Goal: Task Accomplishment & Management: Manage account settings

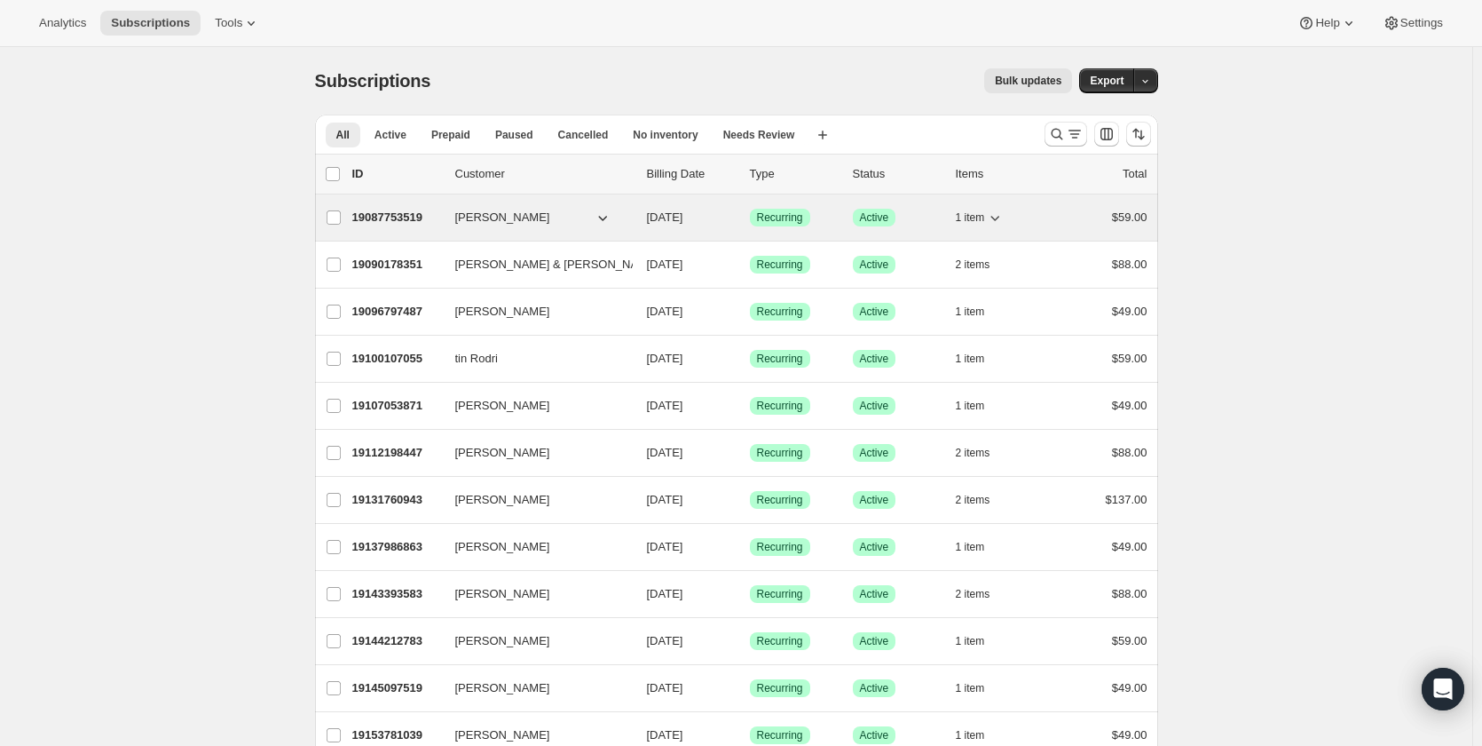
click at [600, 217] on icon "button" at bounding box center [603, 218] width 18 height 18
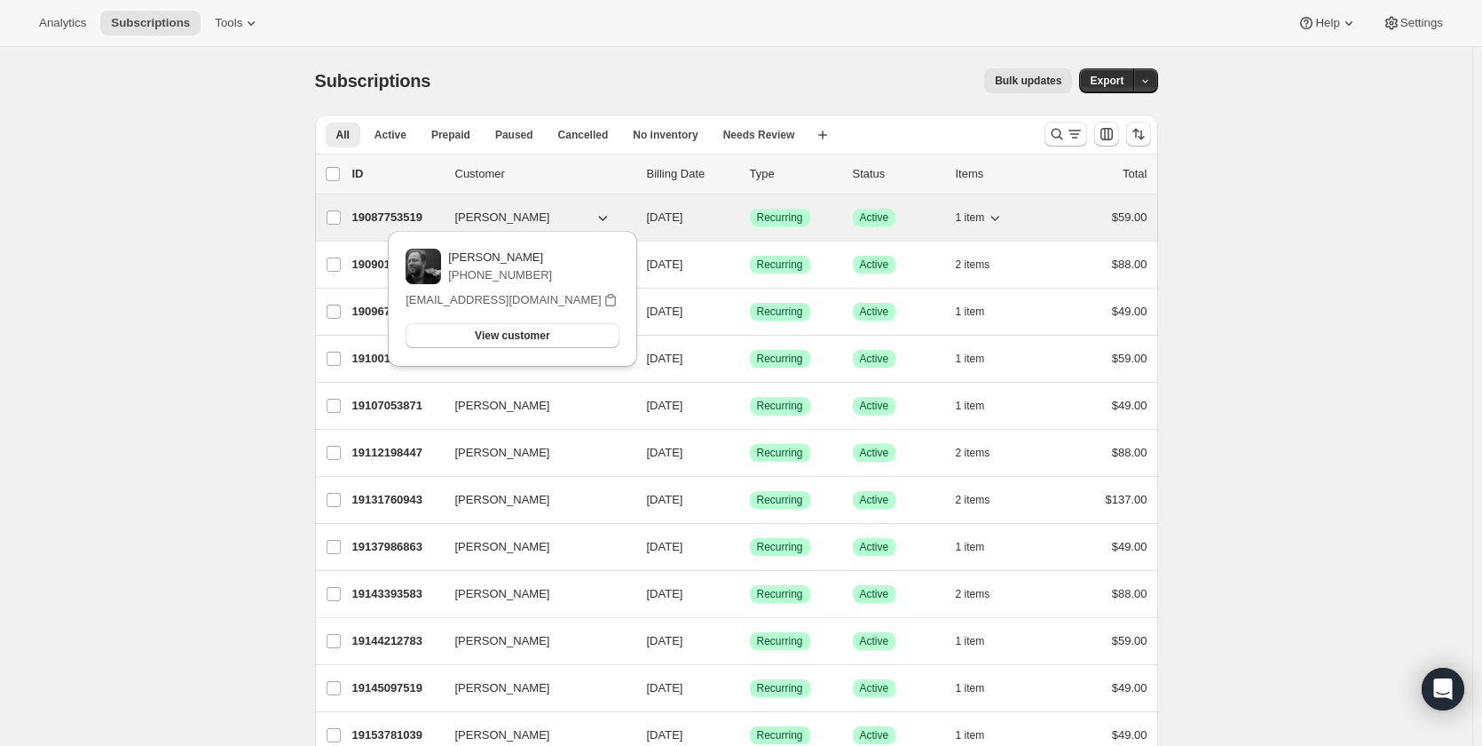
click at [383, 213] on p "19087753519" at bounding box center [396, 218] width 89 height 18
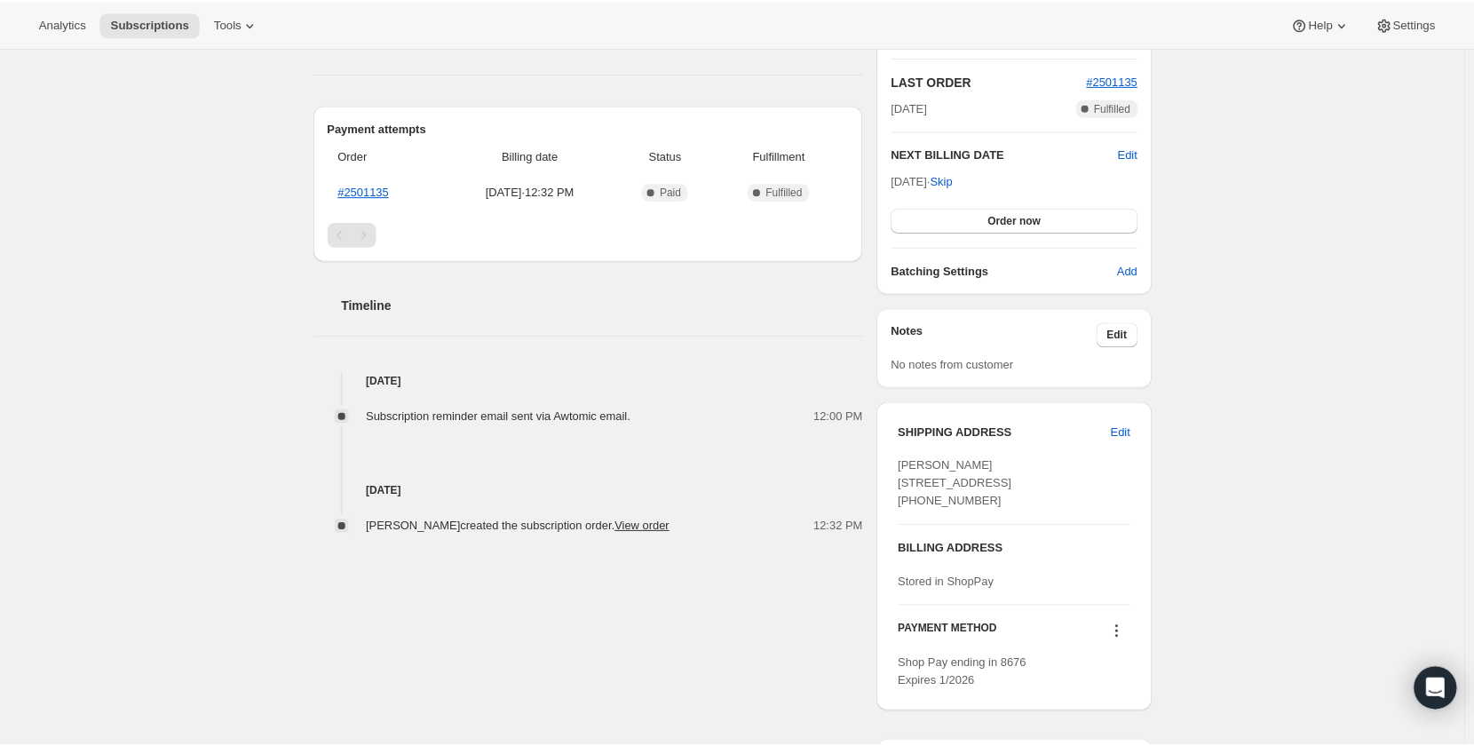
scroll to position [377, 0]
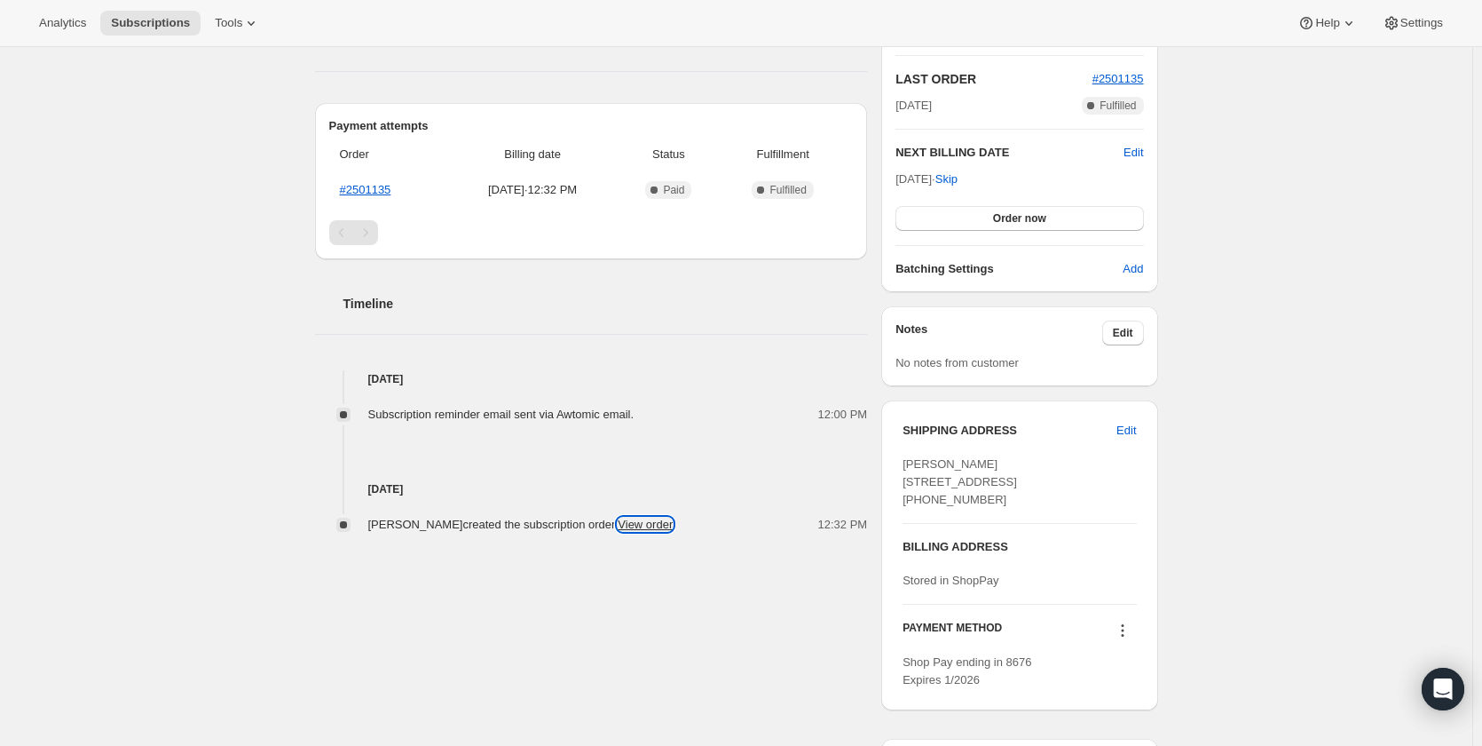
click at [665, 529] on link "View order" at bounding box center [645, 524] width 55 height 13
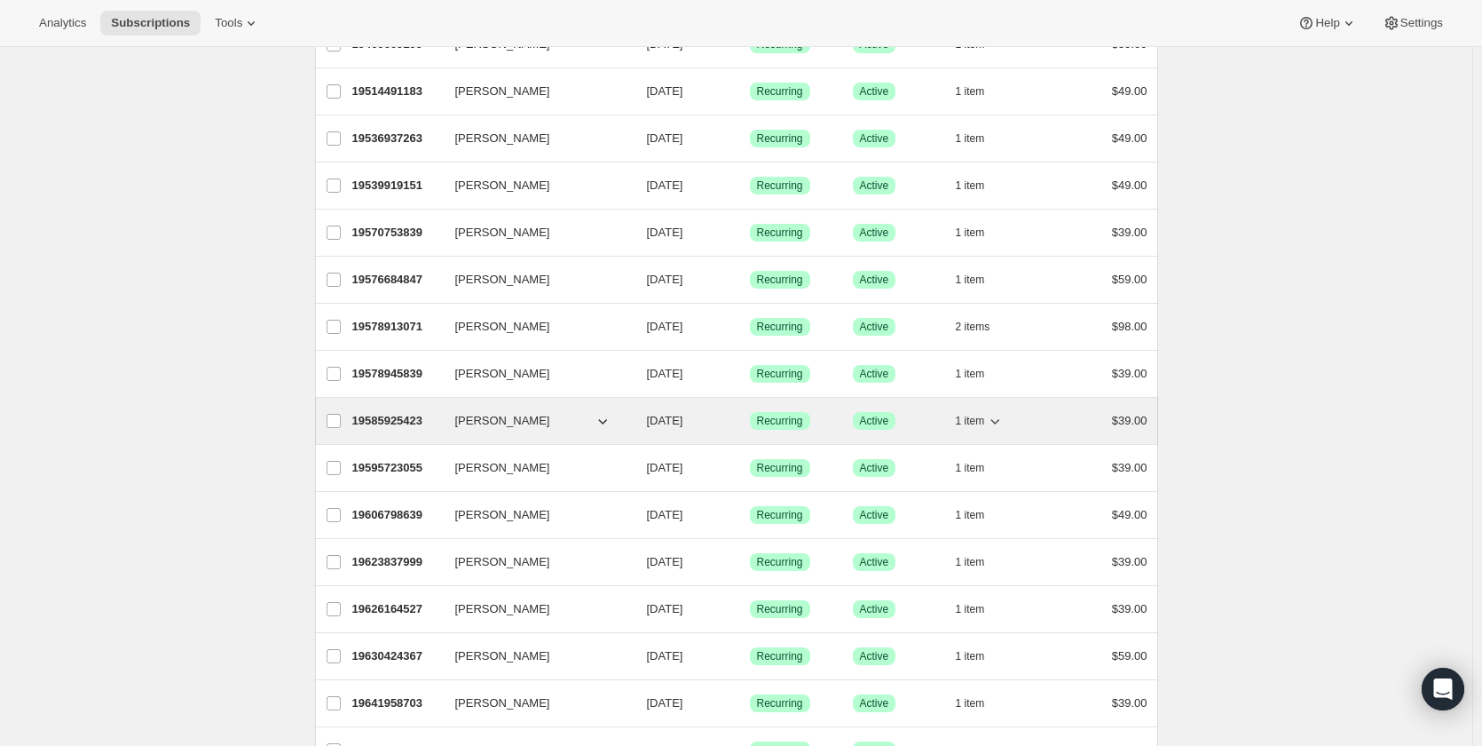
scroll to position [1913, 0]
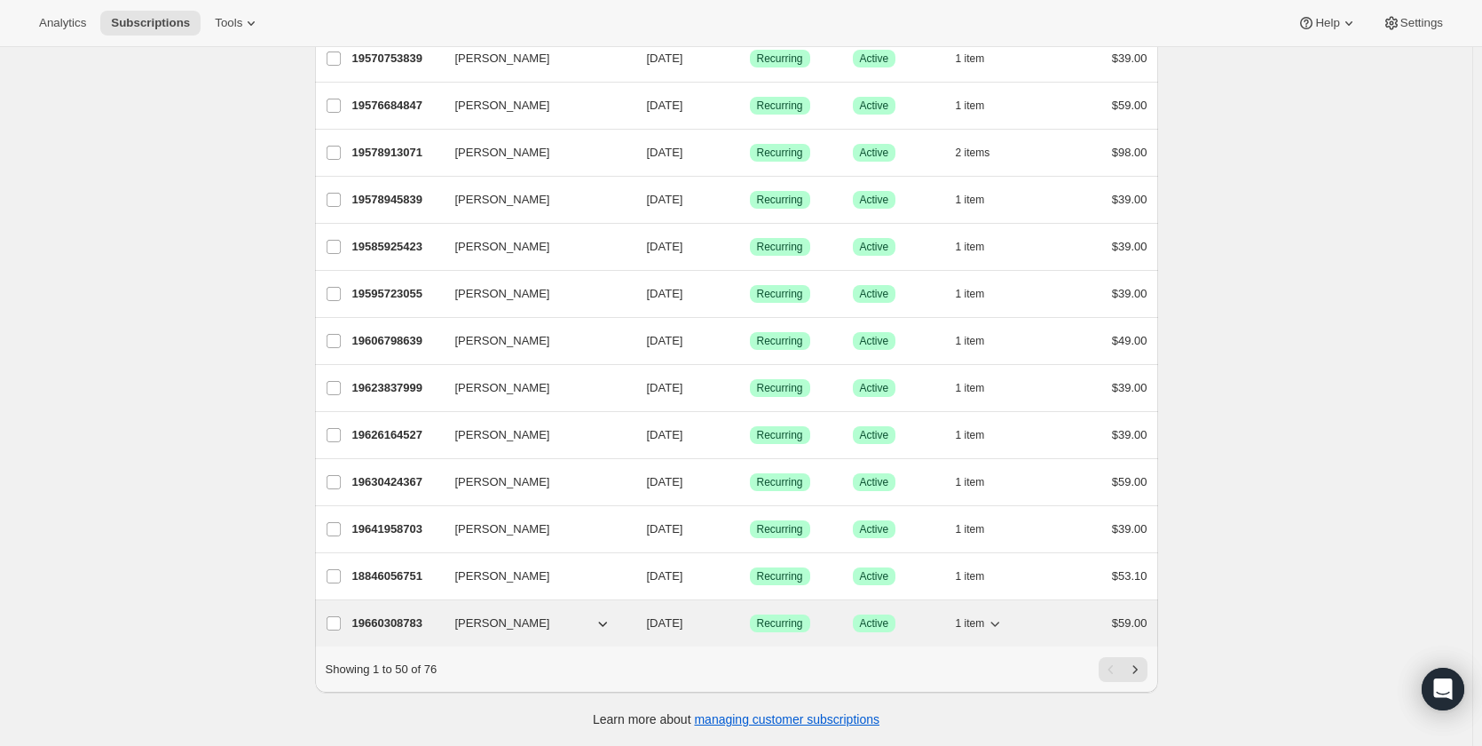
click at [391, 614] on p "19660308783" at bounding box center [396, 623] width 89 height 18
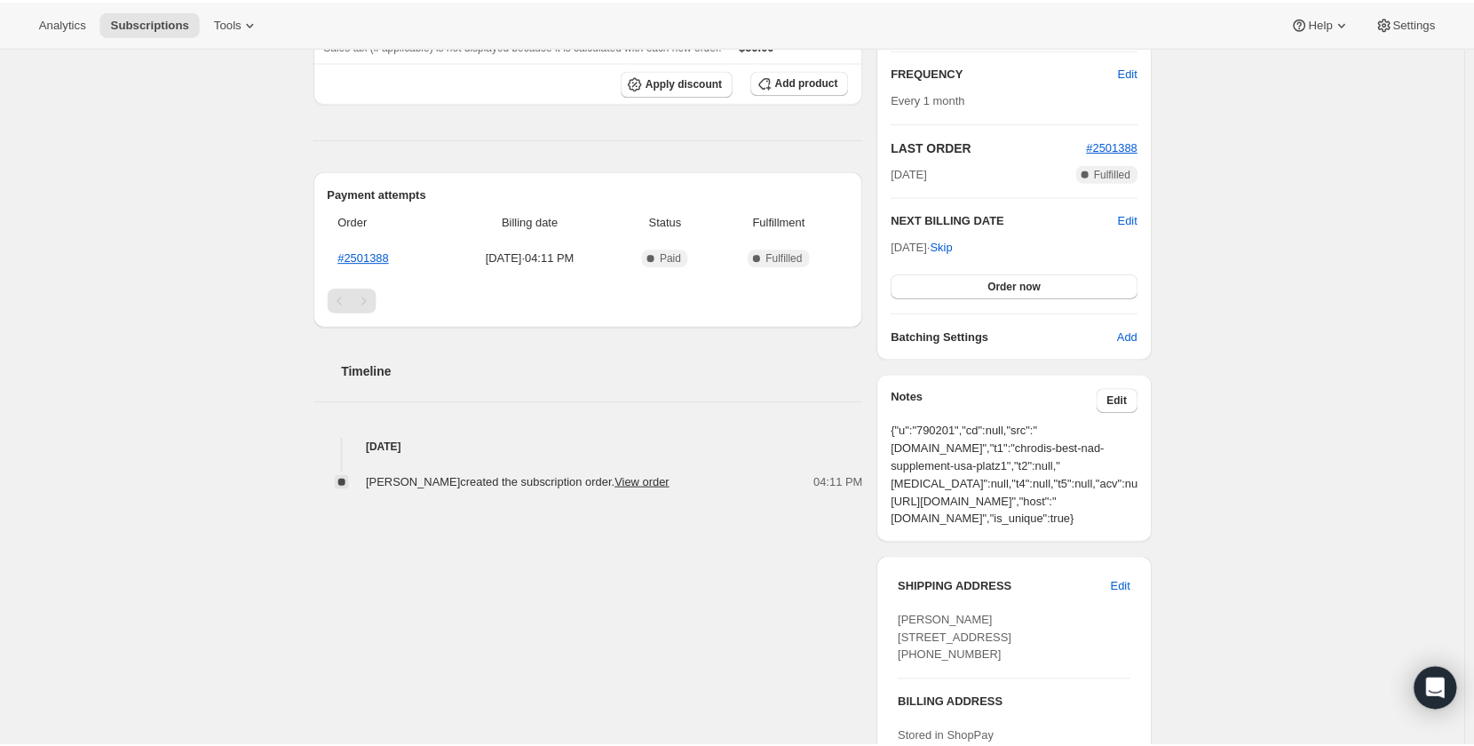
scroll to position [309, 0]
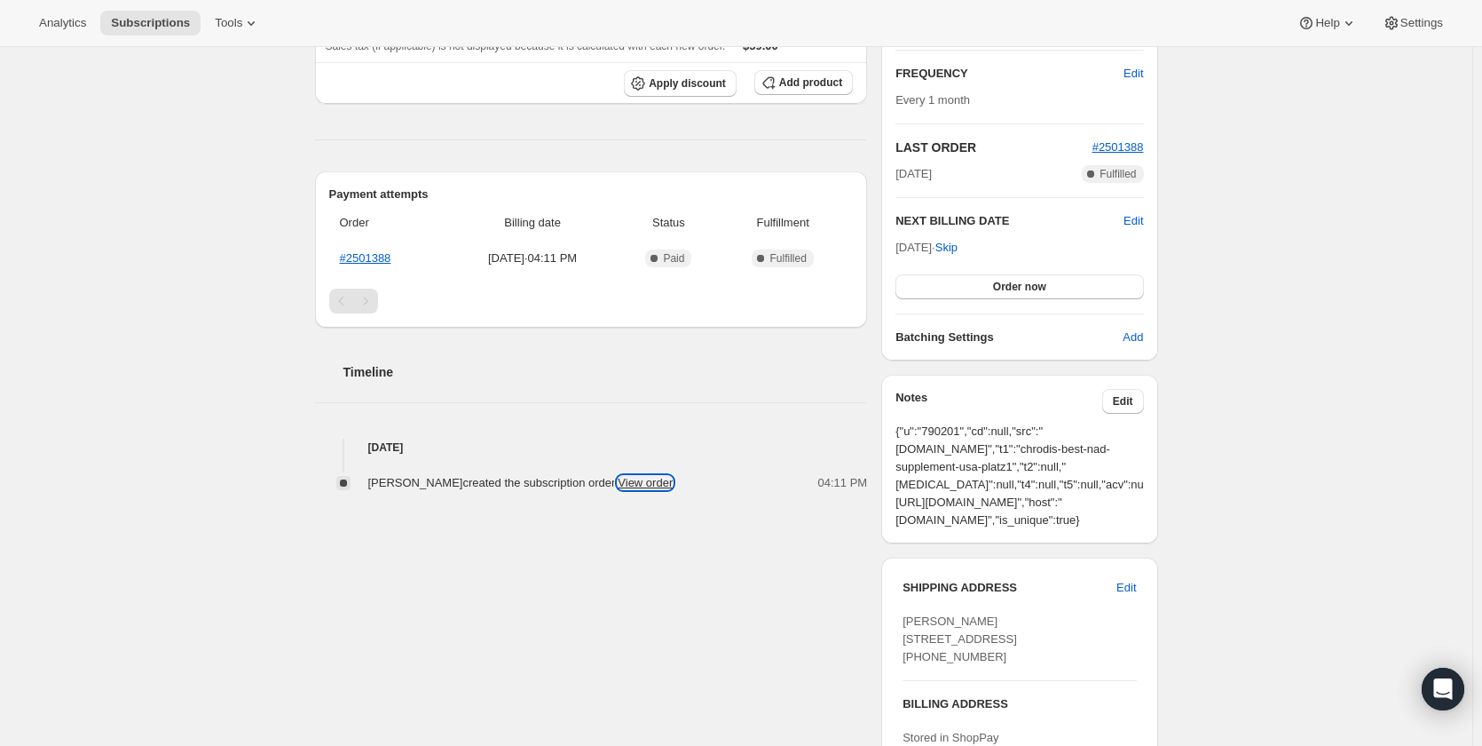
click at [652, 483] on link "View order" at bounding box center [645, 482] width 55 height 13
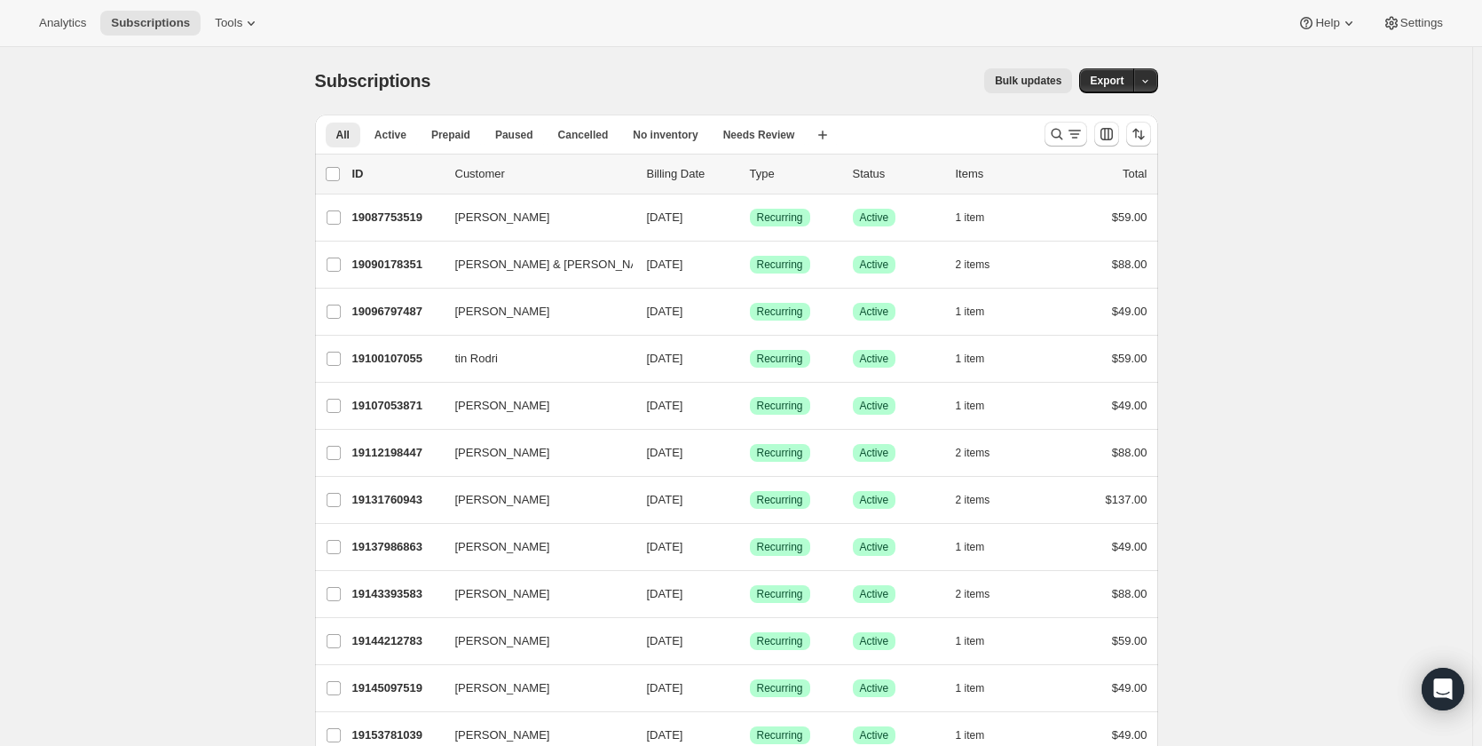
click at [690, 177] on p "Billing Date" at bounding box center [691, 174] width 89 height 18
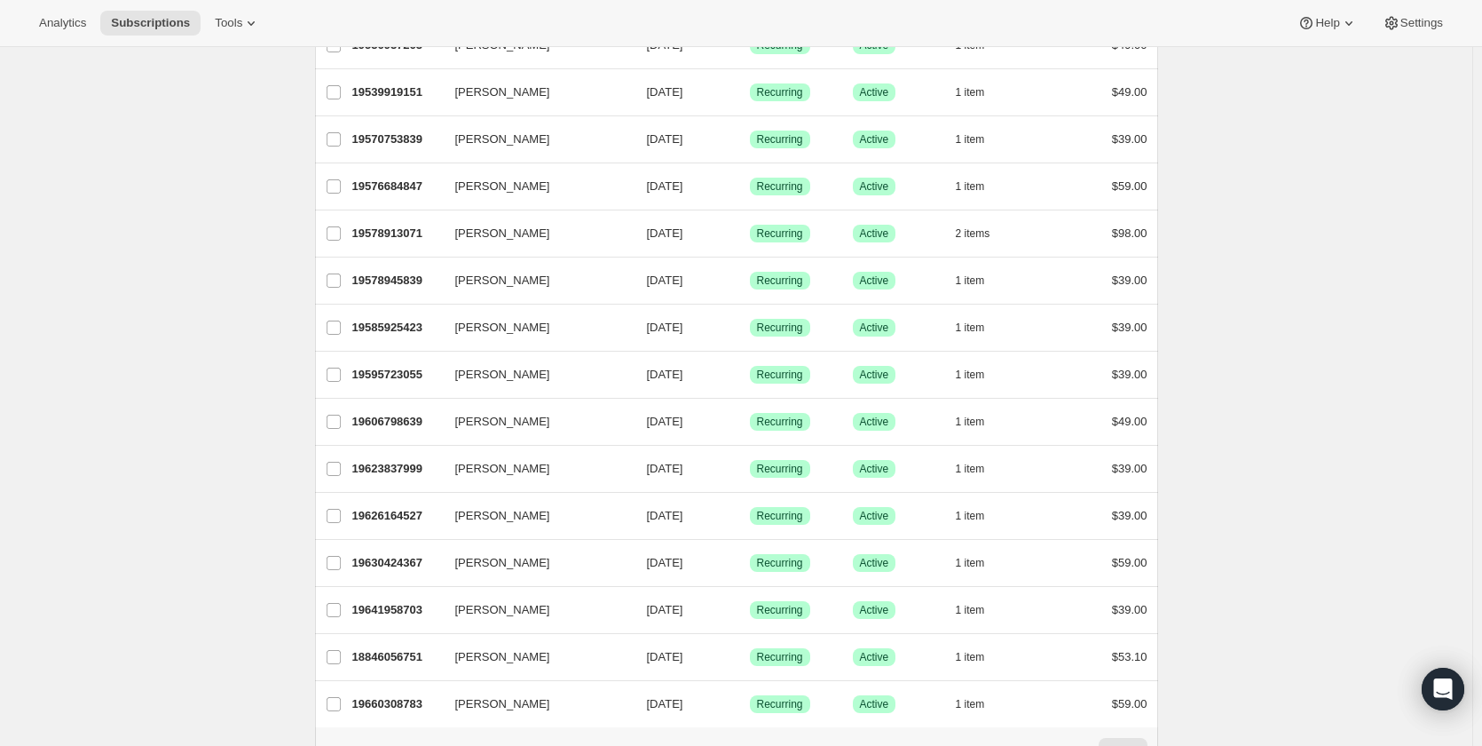
scroll to position [1913, 0]
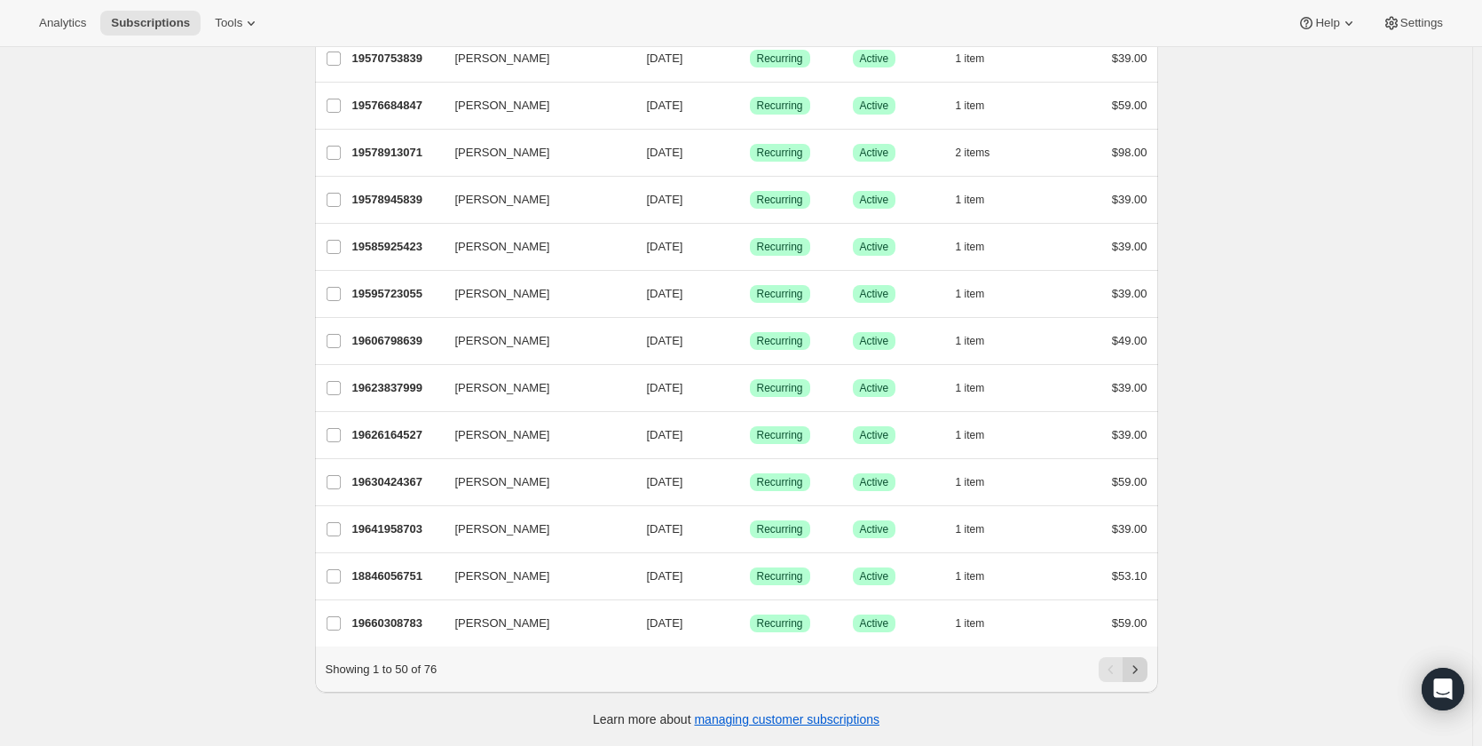
click at [1138, 671] on icon "Next" at bounding box center [1136, 669] width 18 height 18
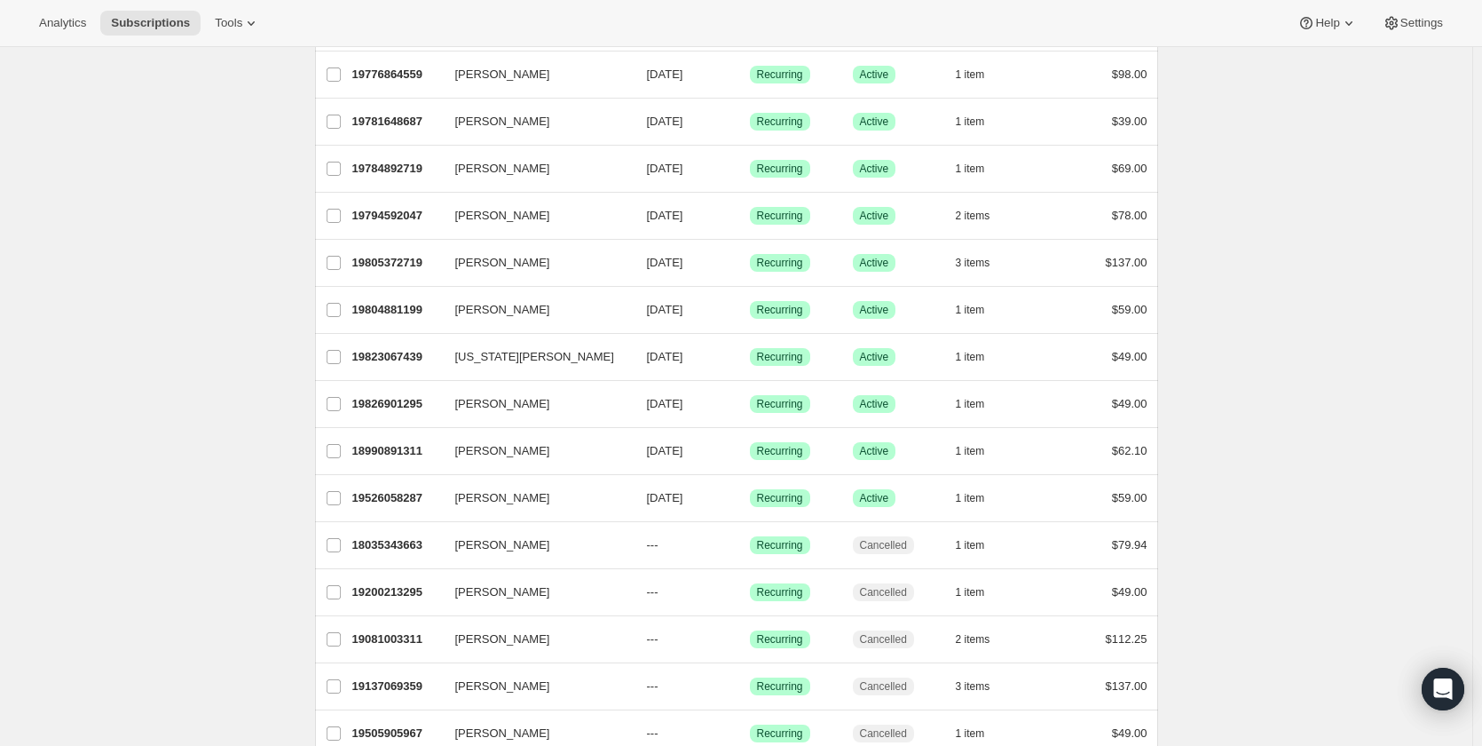
scroll to position [521, 0]
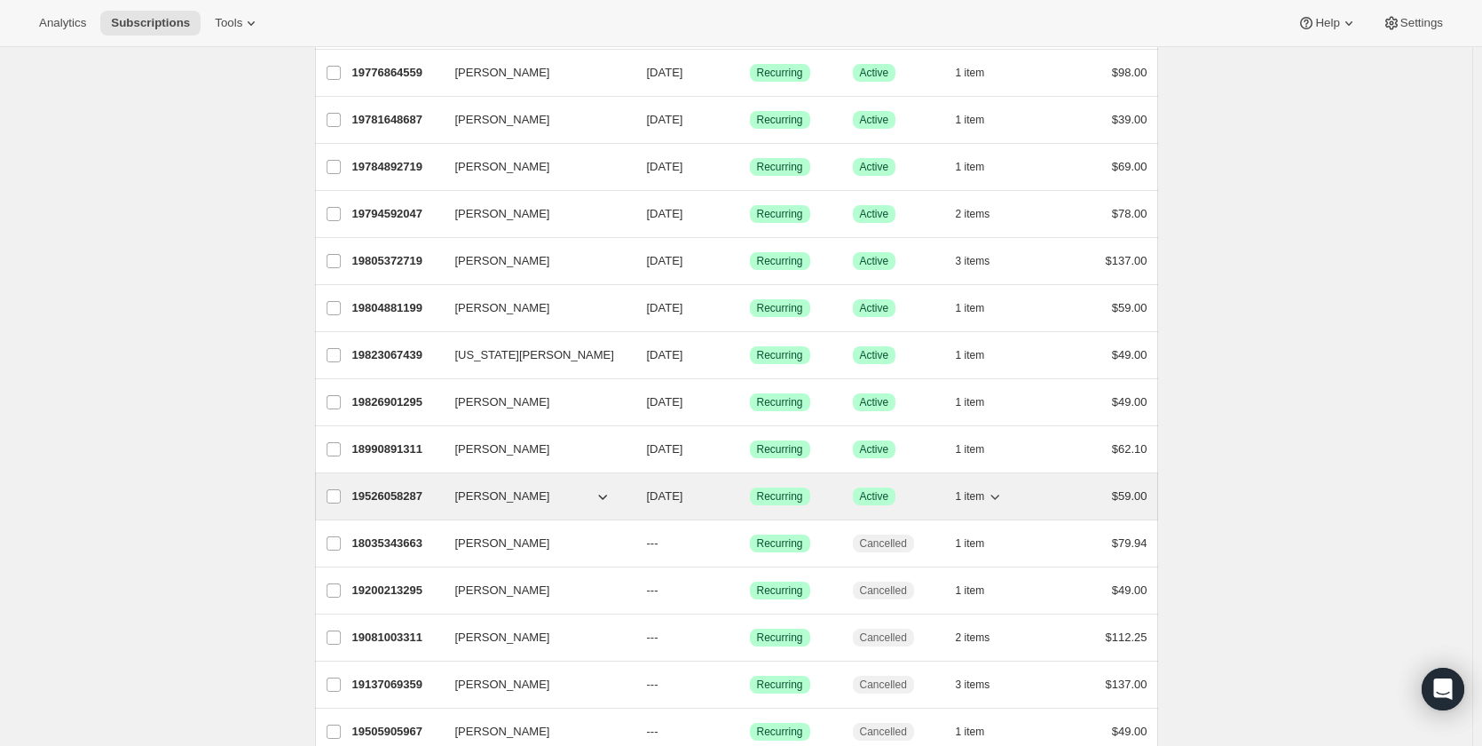
click at [390, 494] on p "19526058287" at bounding box center [396, 496] width 89 height 18
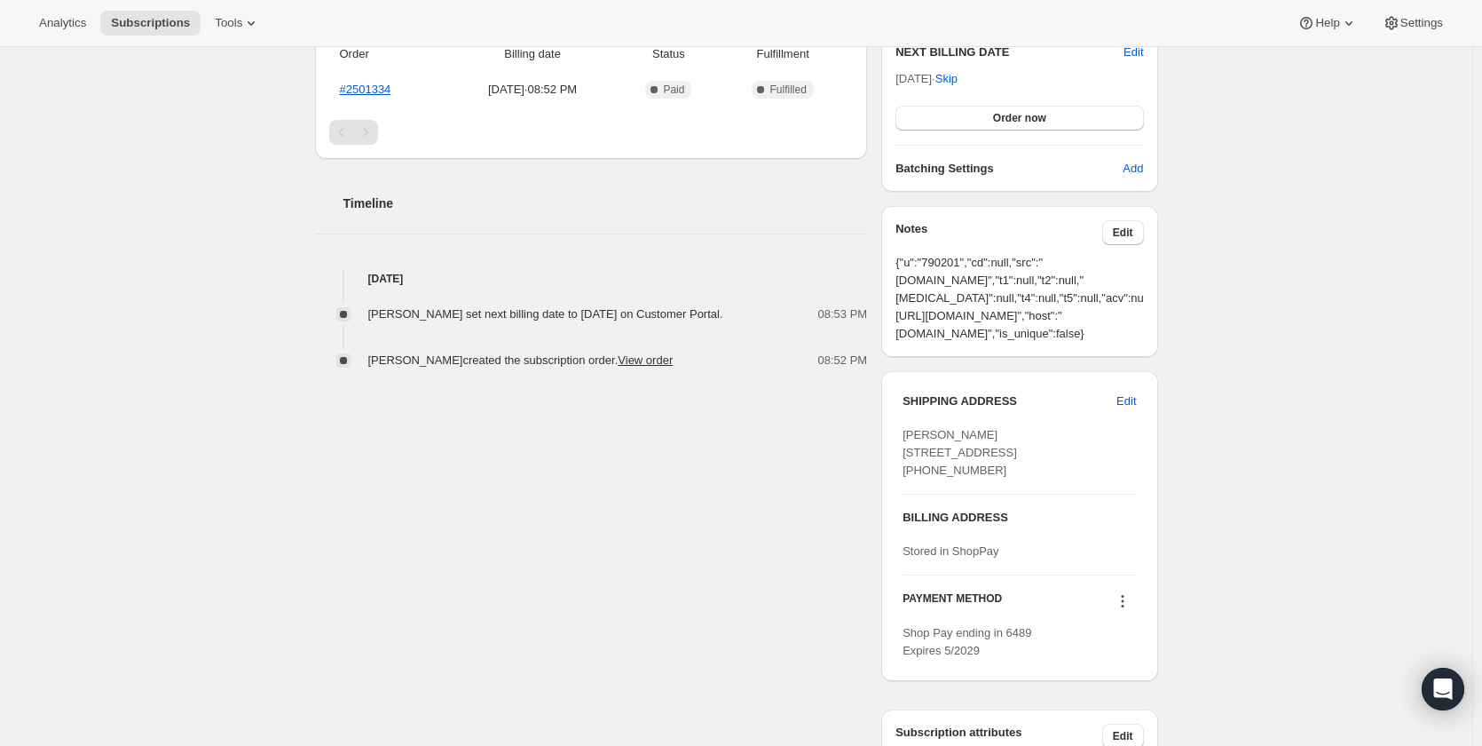
scroll to position [479, 0]
click at [673, 365] on link "View order" at bounding box center [645, 358] width 55 height 13
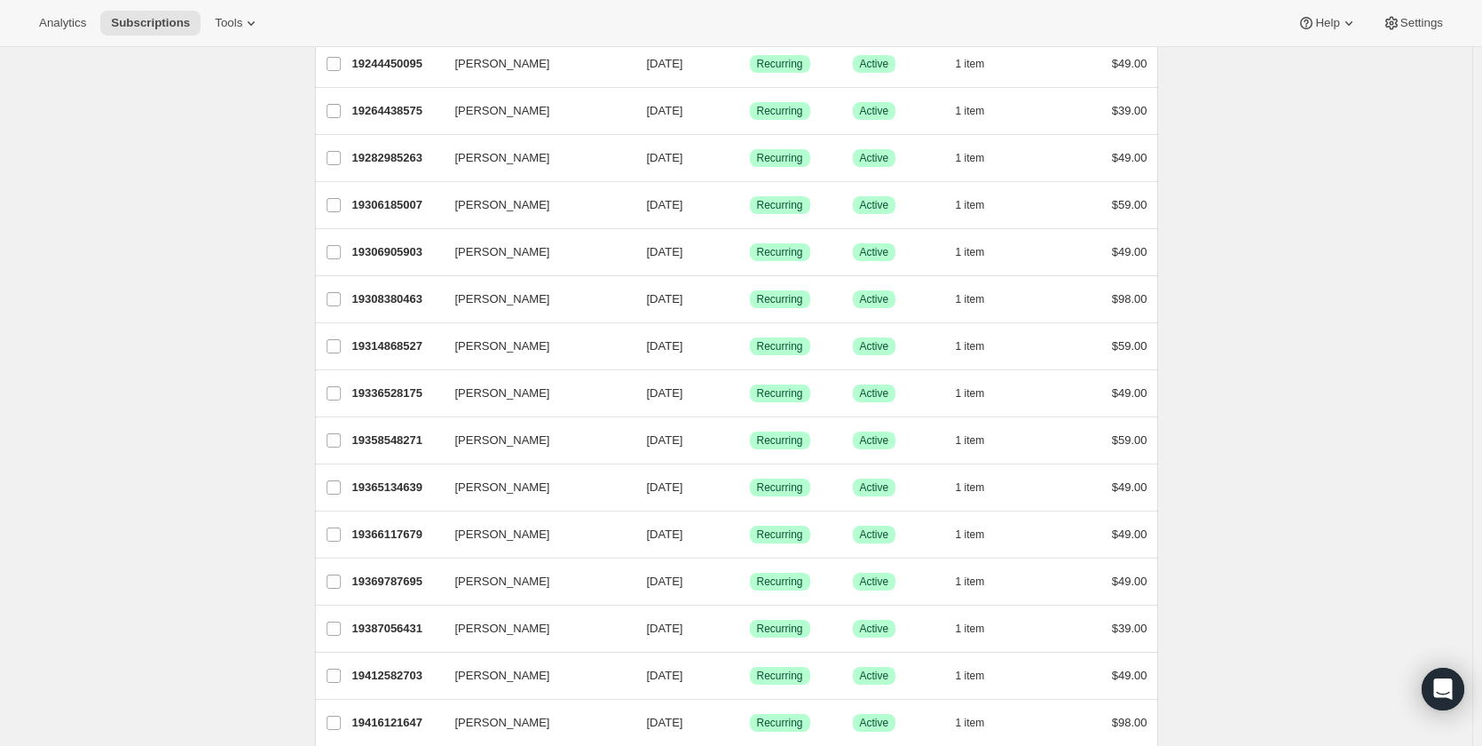
scroll to position [1913, 0]
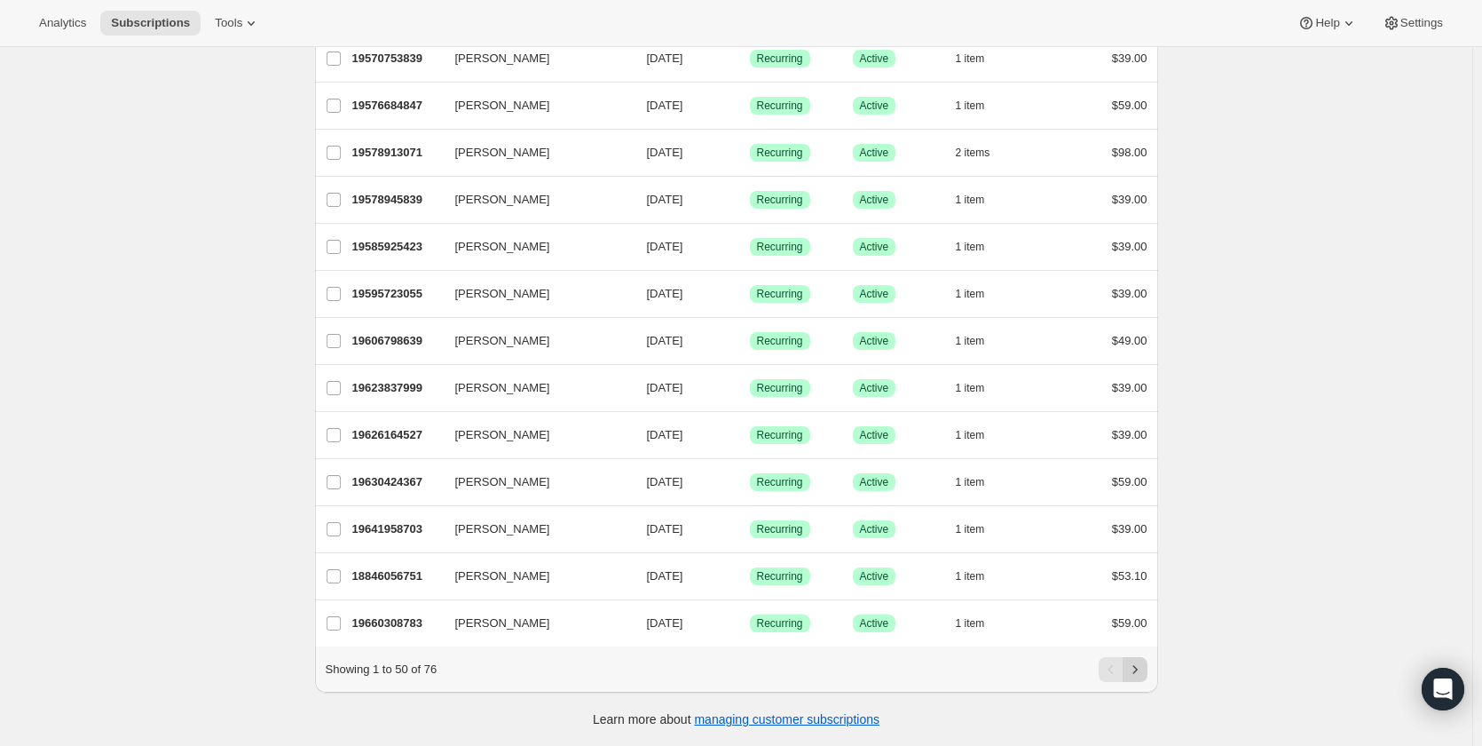
click at [1140, 673] on icon "Next" at bounding box center [1136, 669] width 18 height 18
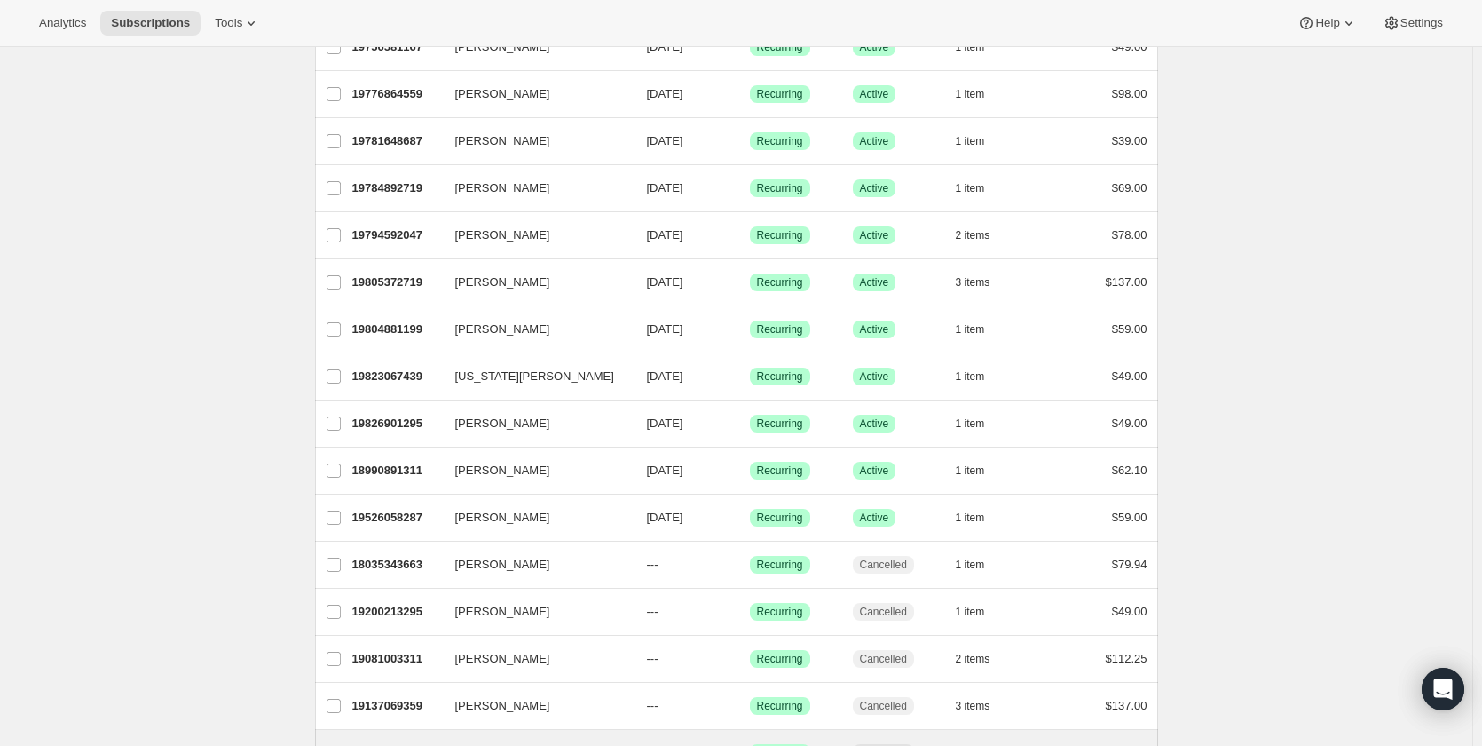
scroll to position [498, 0]
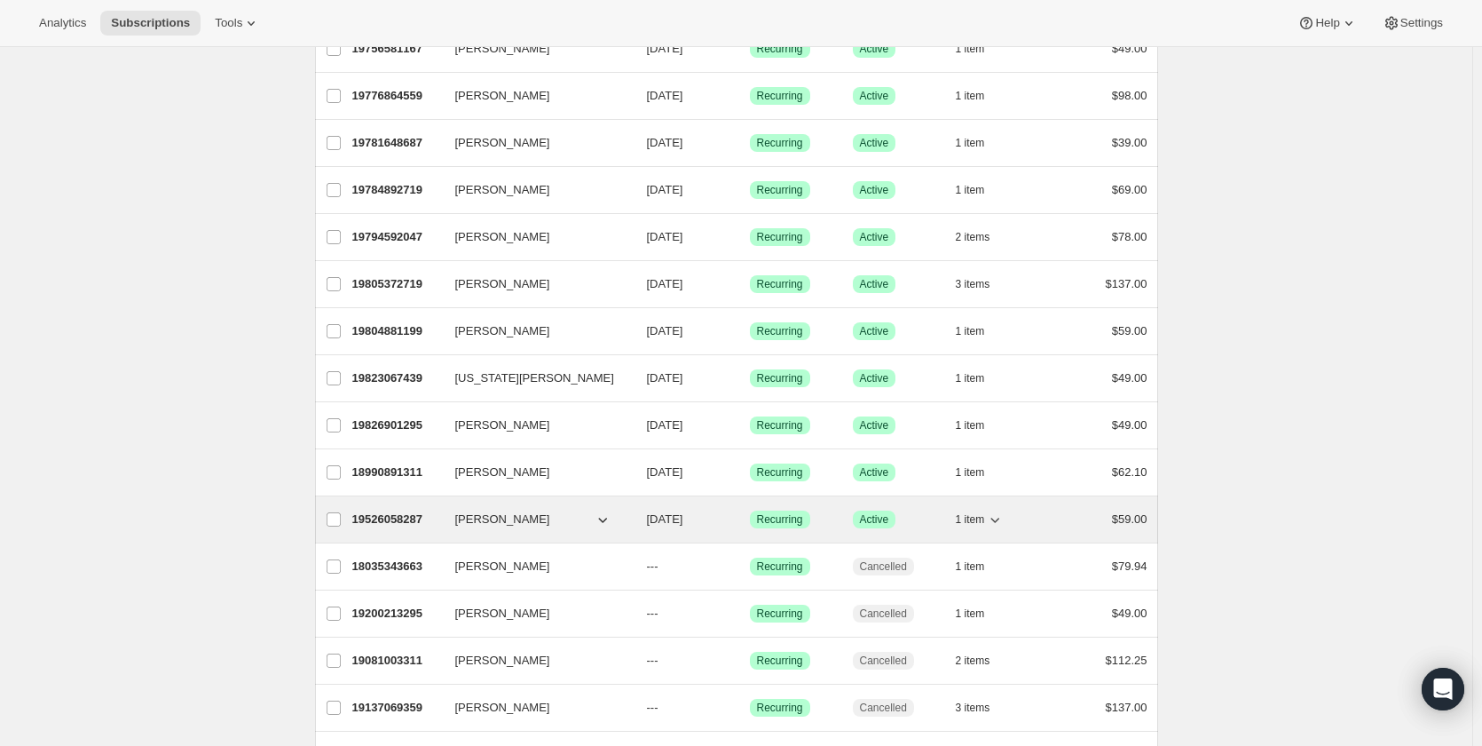
click at [612, 518] on icon "button" at bounding box center [603, 519] width 18 height 18
click at [606, 518] on icon "button" at bounding box center [603, 519] width 18 height 18
click at [604, 519] on icon "button" at bounding box center [602, 520] width 9 height 5
click at [502, 517] on span "[PERSON_NAME]" at bounding box center [502, 519] width 95 height 18
click at [608, 517] on icon "button" at bounding box center [603, 519] width 18 height 18
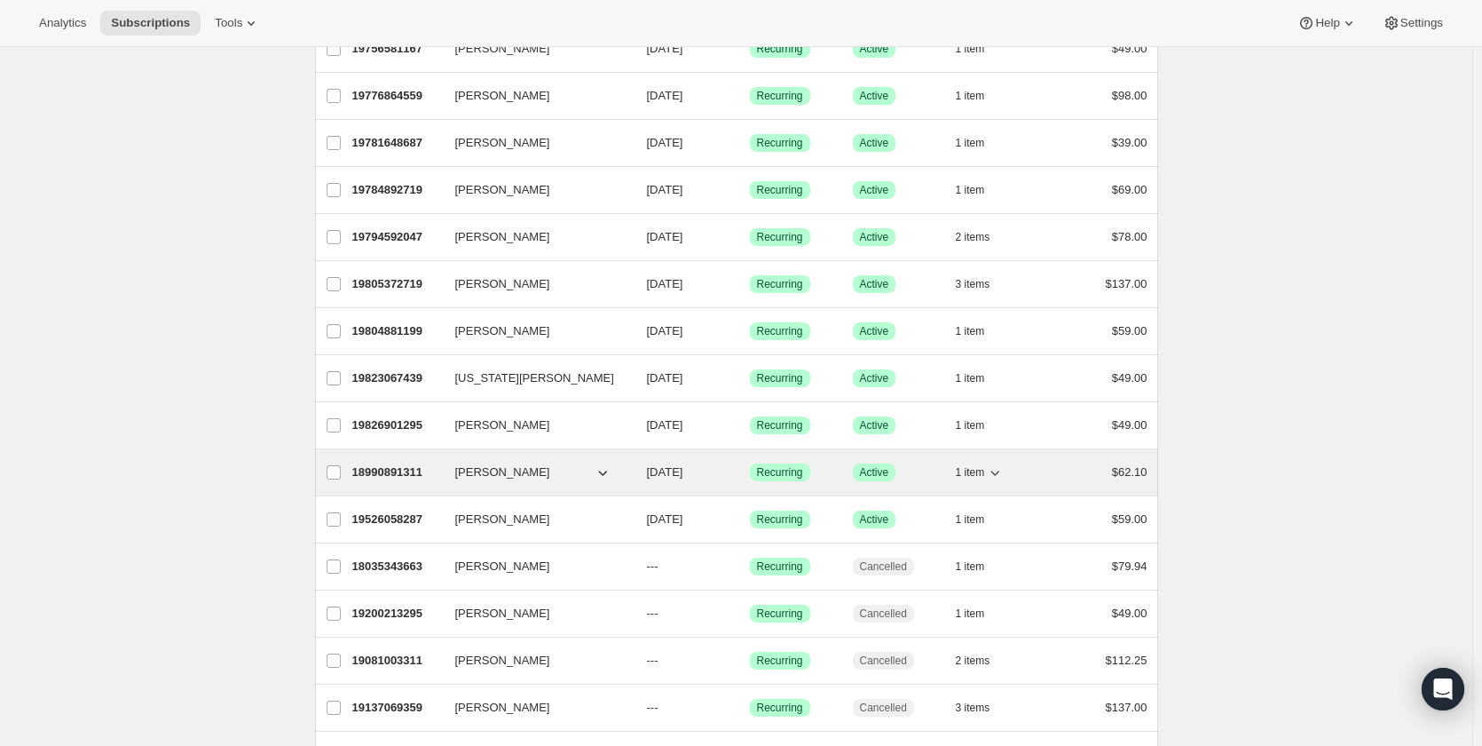
click at [604, 472] on icon "button" at bounding box center [602, 472] width 9 height 5
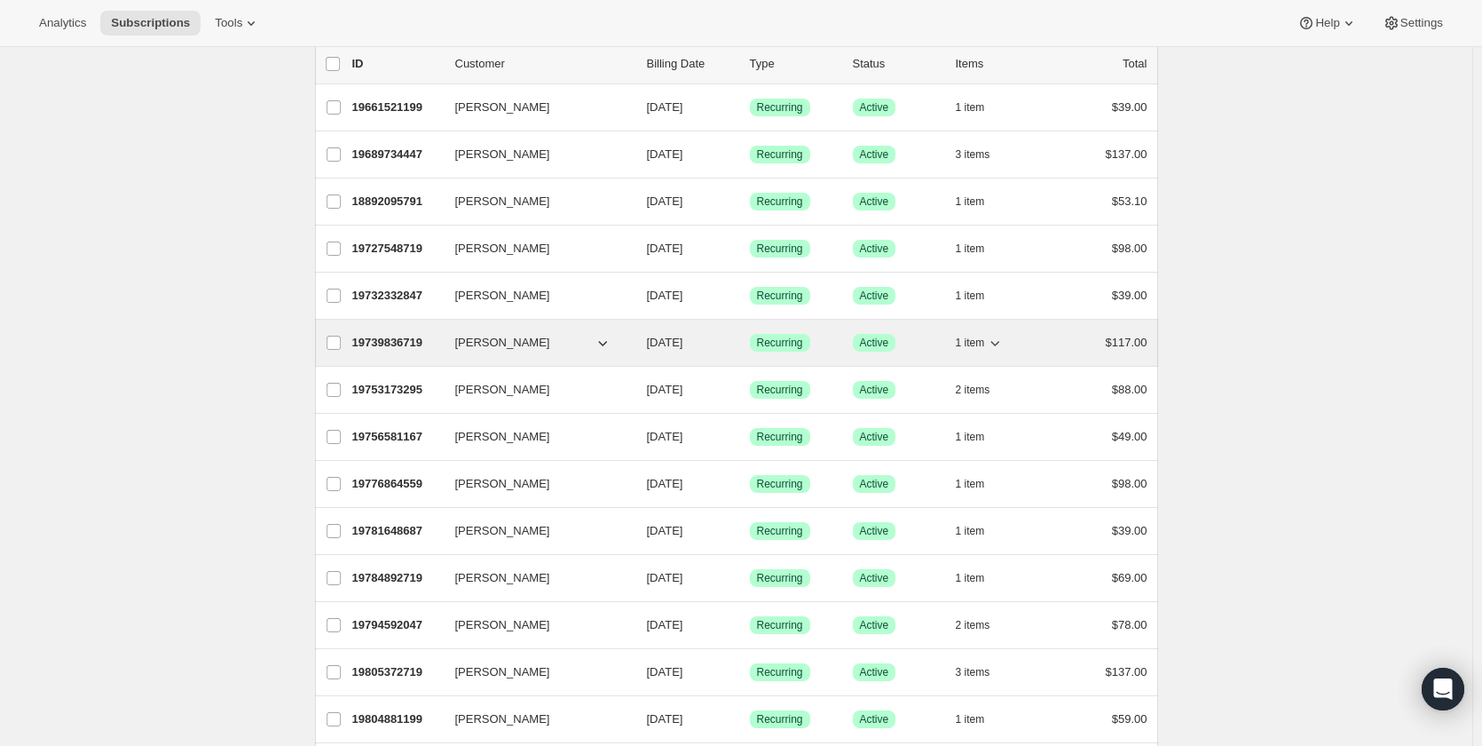
scroll to position [109, 0]
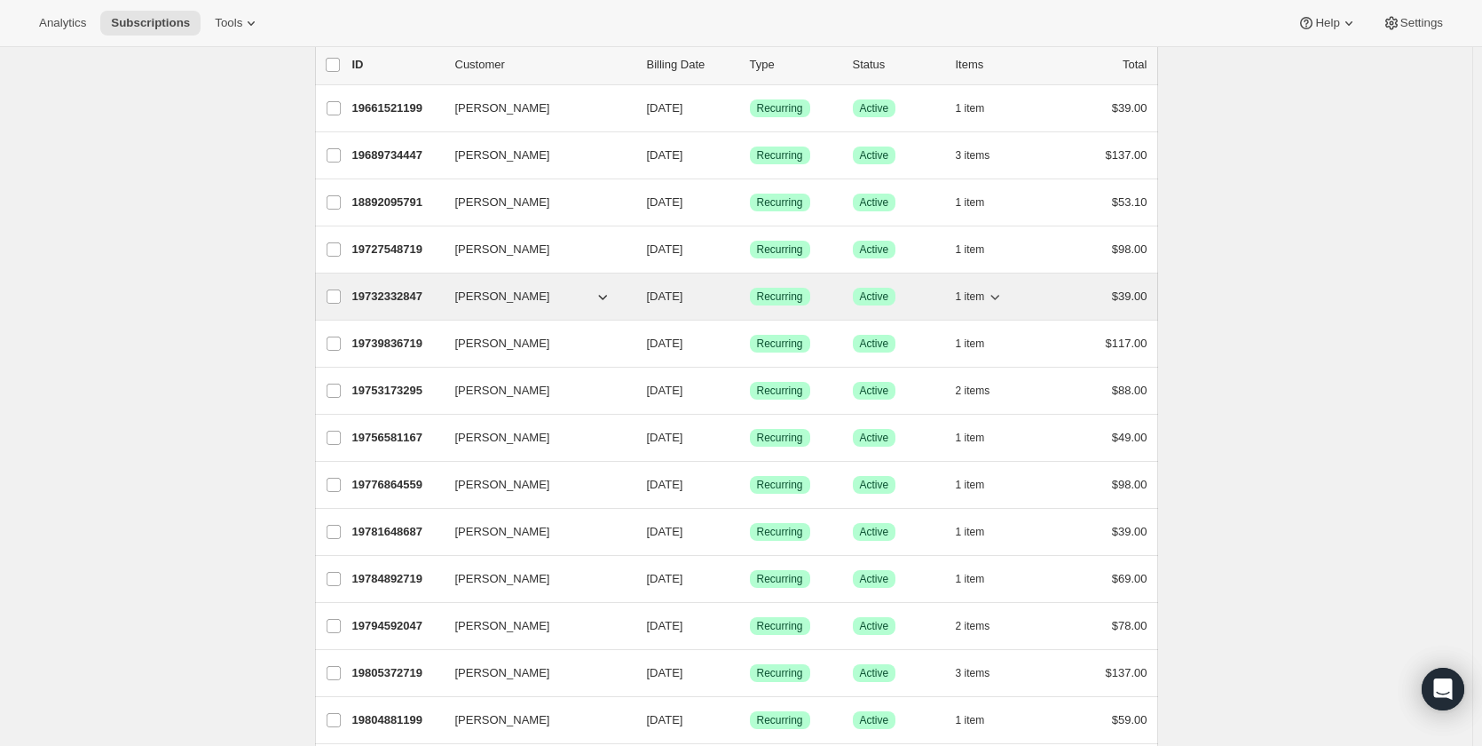
click at [607, 296] on icon "button" at bounding box center [602, 297] width 9 height 5
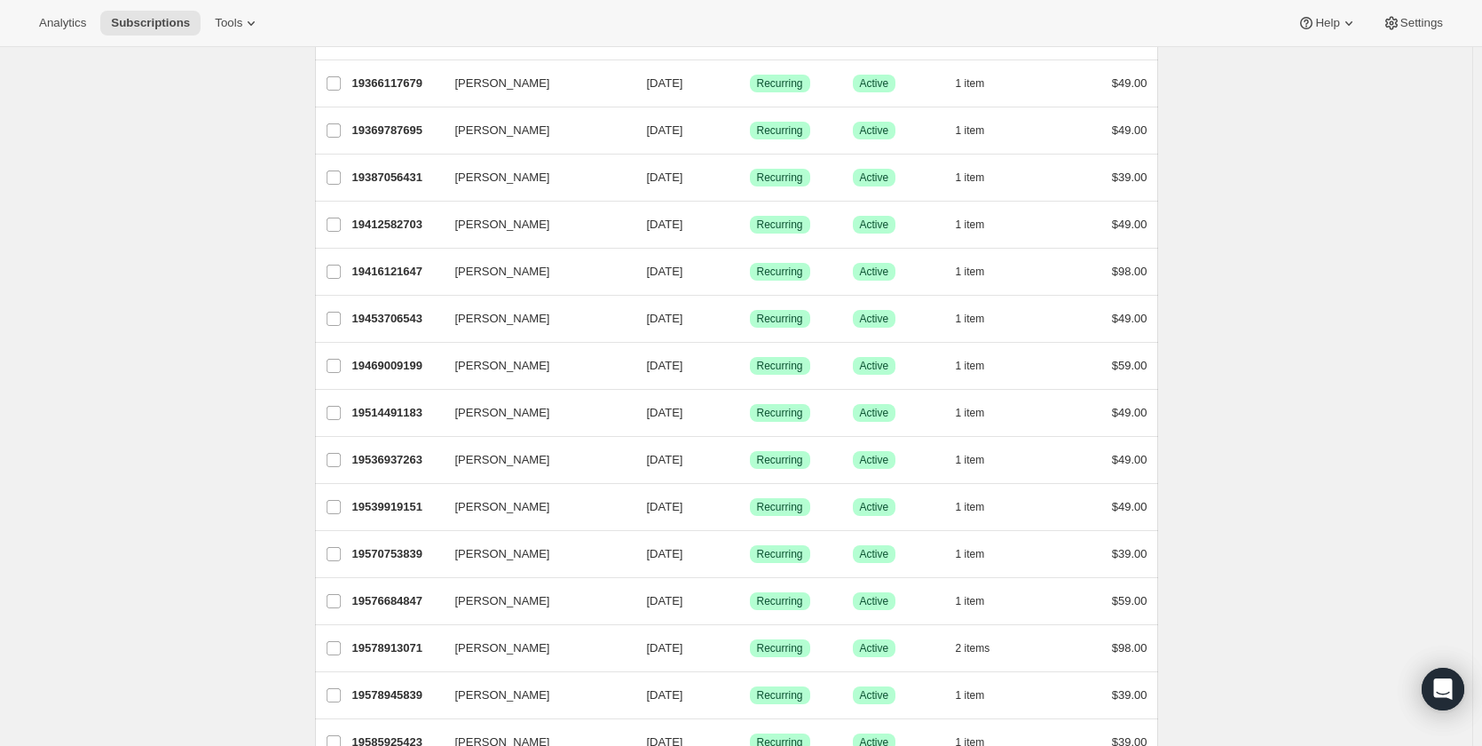
scroll to position [1913, 0]
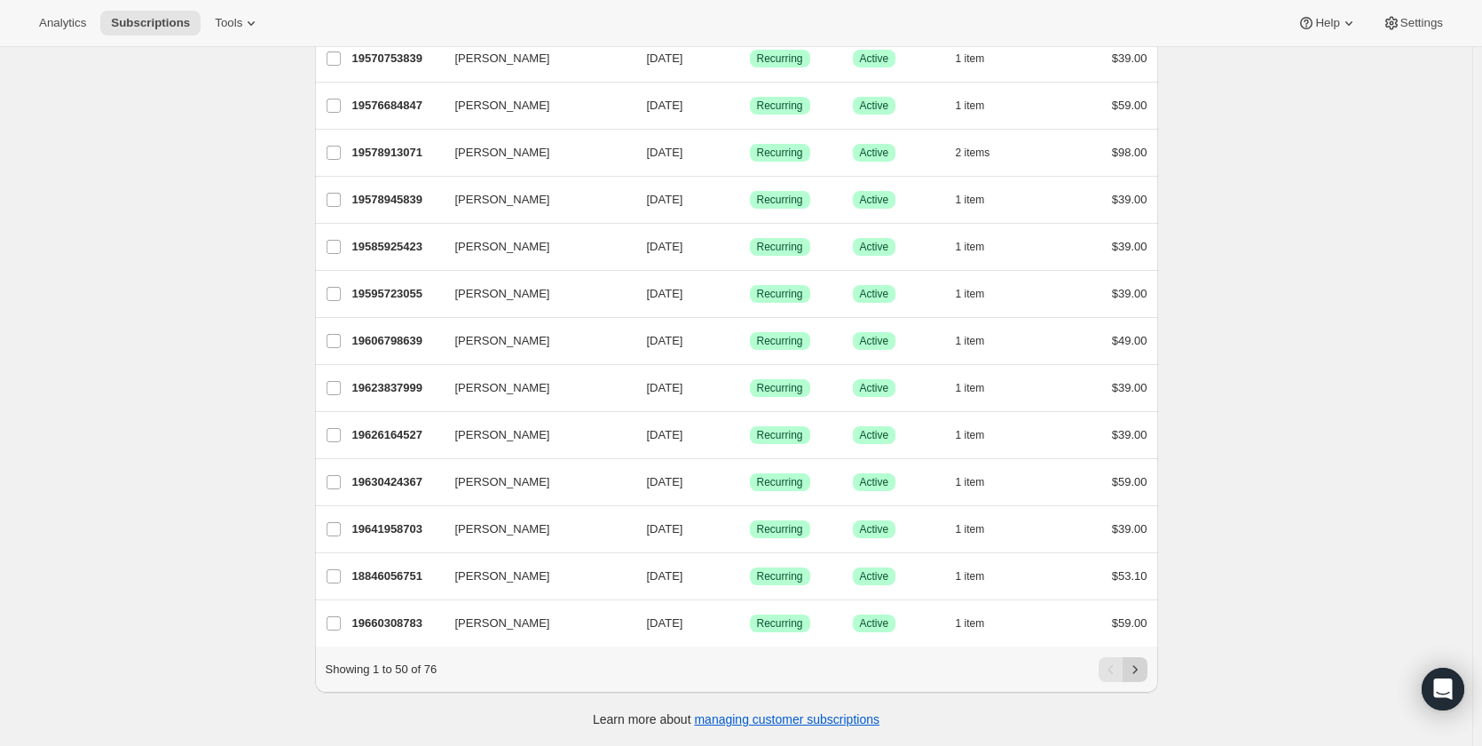
click at [1144, 672] on icon "Next" at bounding box center [1136, 669] width 18 height 18
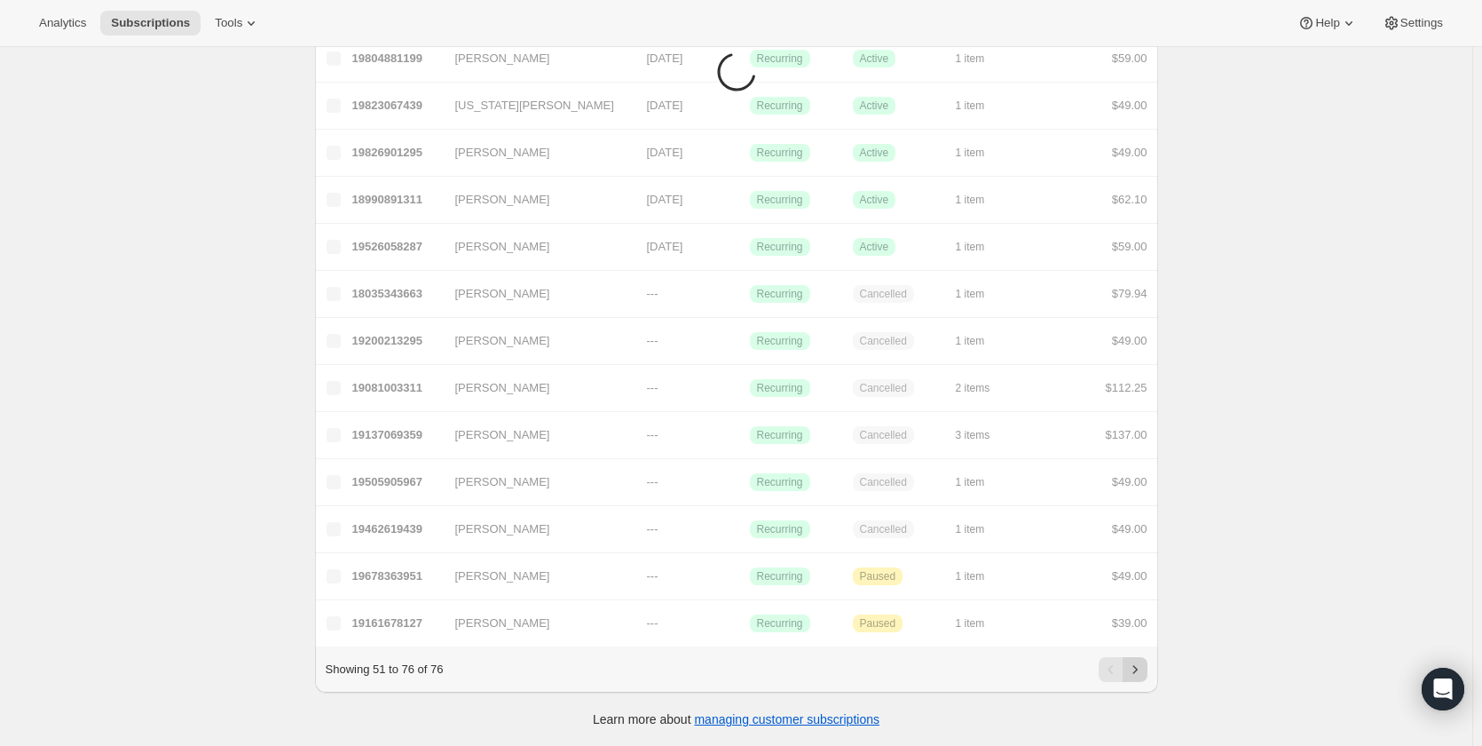
scroll to position [784, 0]
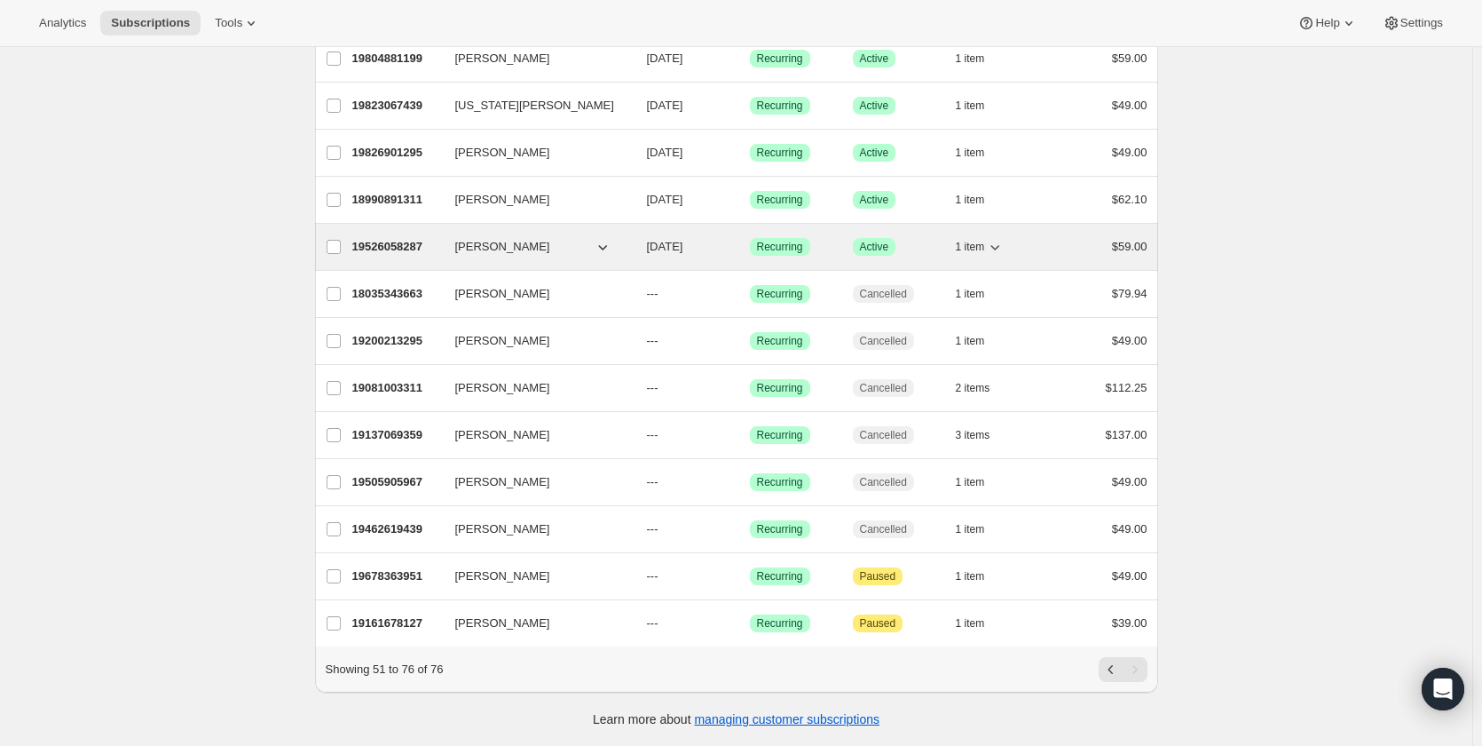
click at [605, 238] on icon "button" at bounding box center [603, 247] width 18 height 18
click at [610, 238] on icon "button" at bounding box center [603, 247] width 18 height 18
click at [1000, 245] on icon "button" at bounding box center [996, 247] width 9 height 5
click at [610, 238] on icon "button" at bounding box center [603, 247] width 18 height 18
click at [606, 238] on icon "button" at bounding box center [603, 247] width 18 height 18
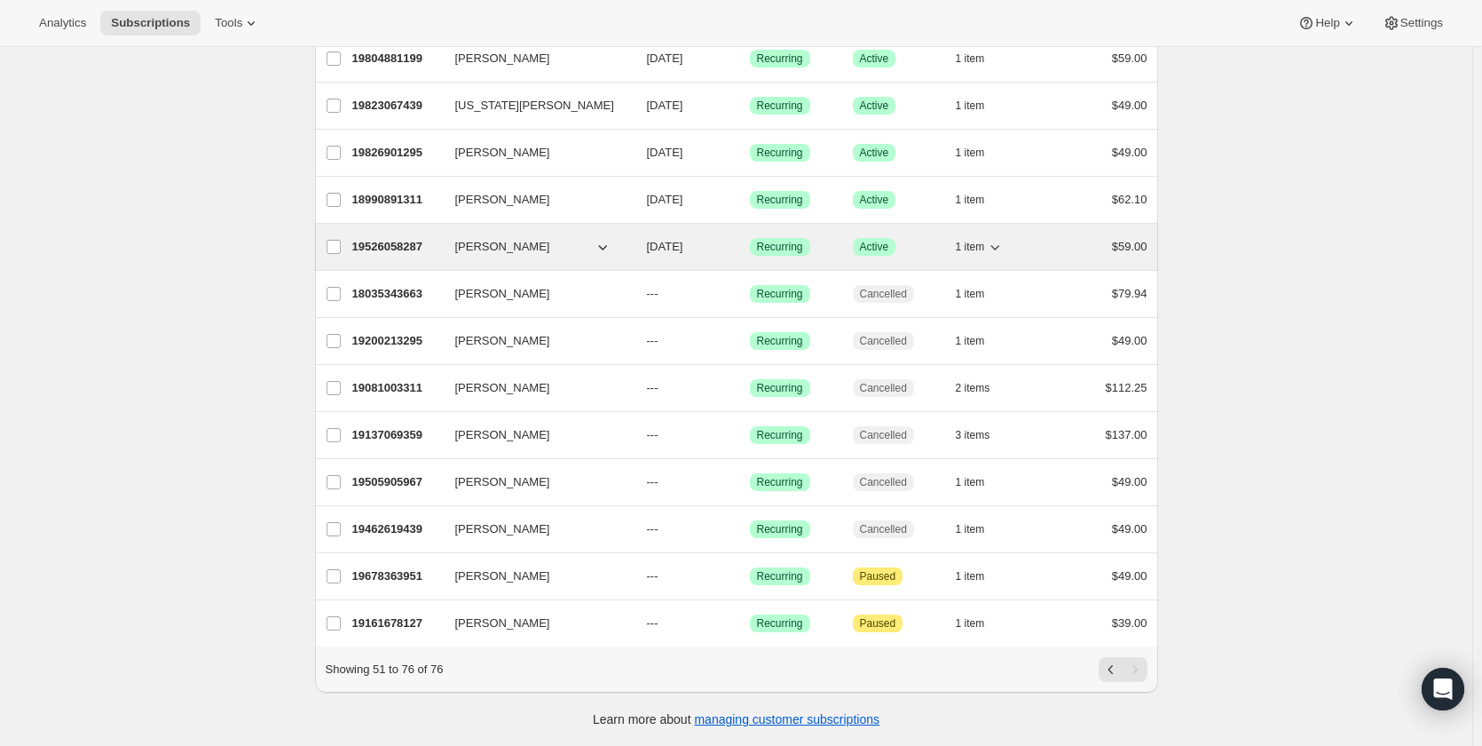
click at [496, 238] on span "[PERSON_NAME]" at bounding box center [502, 247] width 95 height 18
click at [608, 238] on icon "button" at bounding box center [603, 247] width 18 height 18
click at [391, 238] on p "19526058287" at bounding box center [396, 247] width 89 height 18
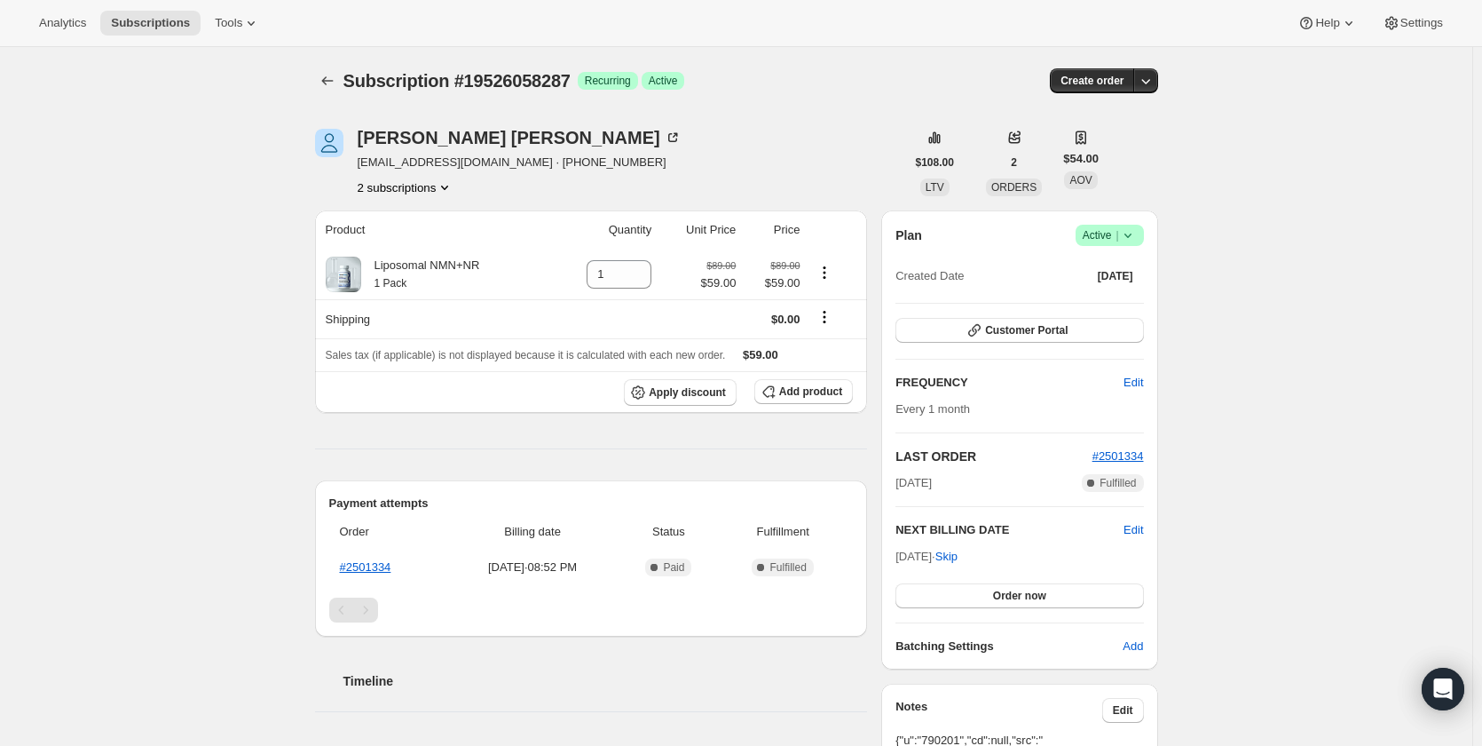
click at [452, 186] on icon "Product actions" at bounding box center [445, 187] width 18 height 18
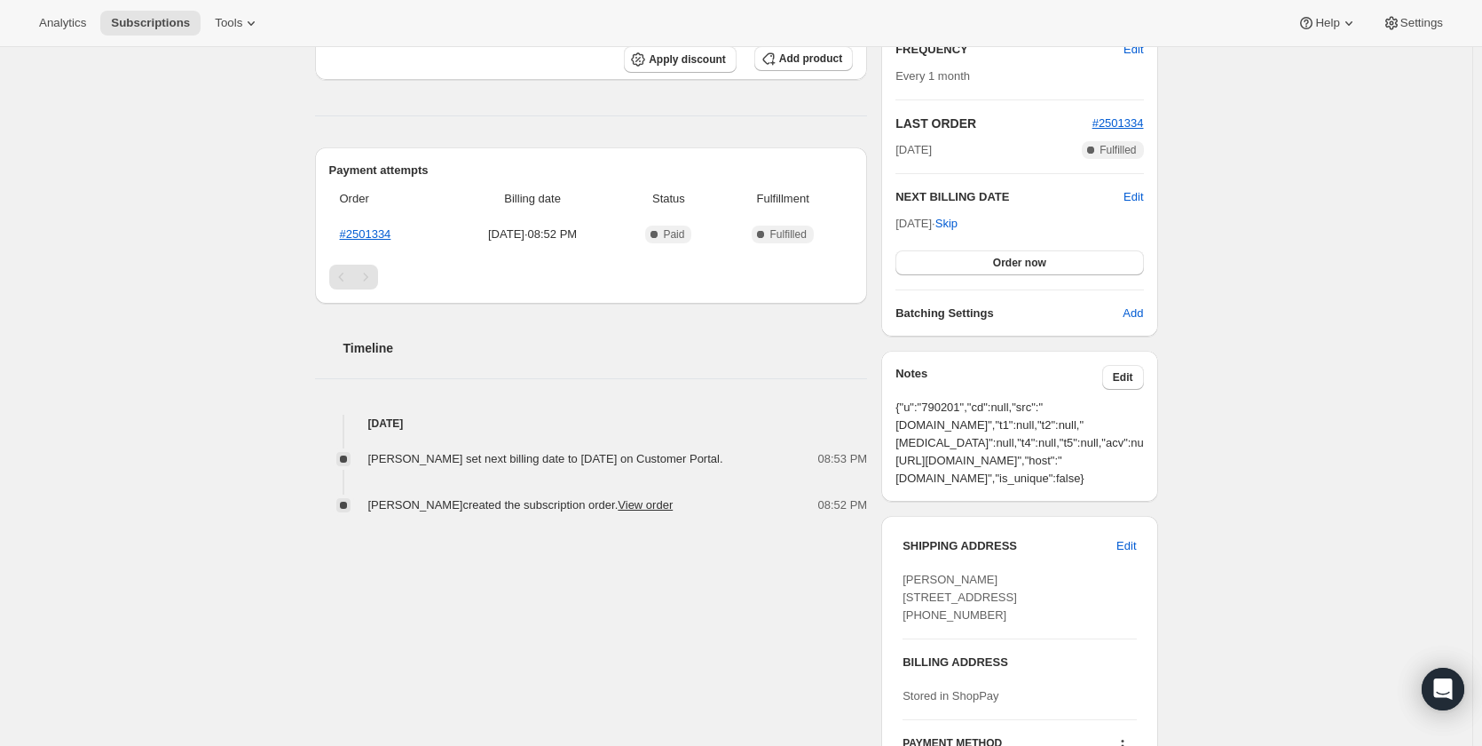
scroll to position [335, 0]
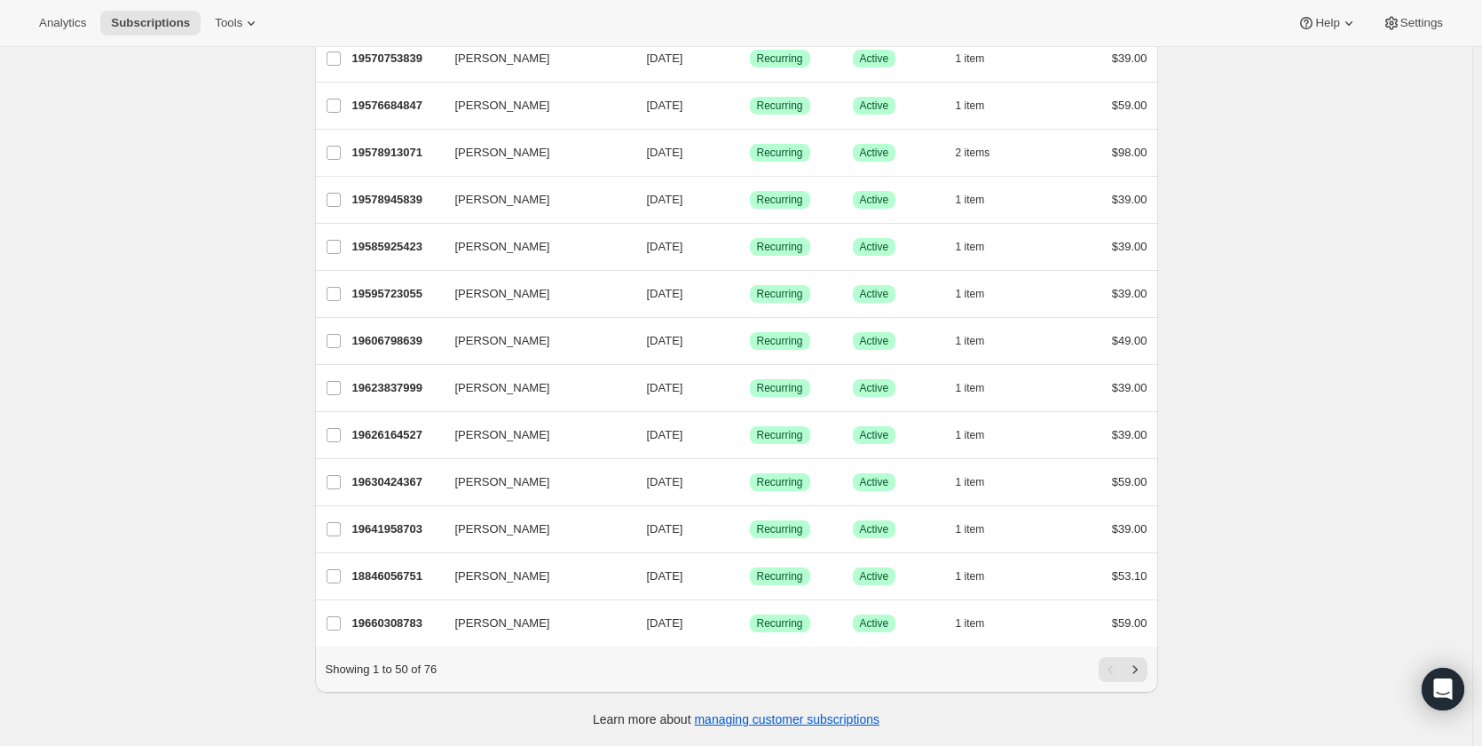
scroll to position [1913, 0]
click at [1144, 670] on icon "Next" at bounding box center [1136, 669] width 18 height 18
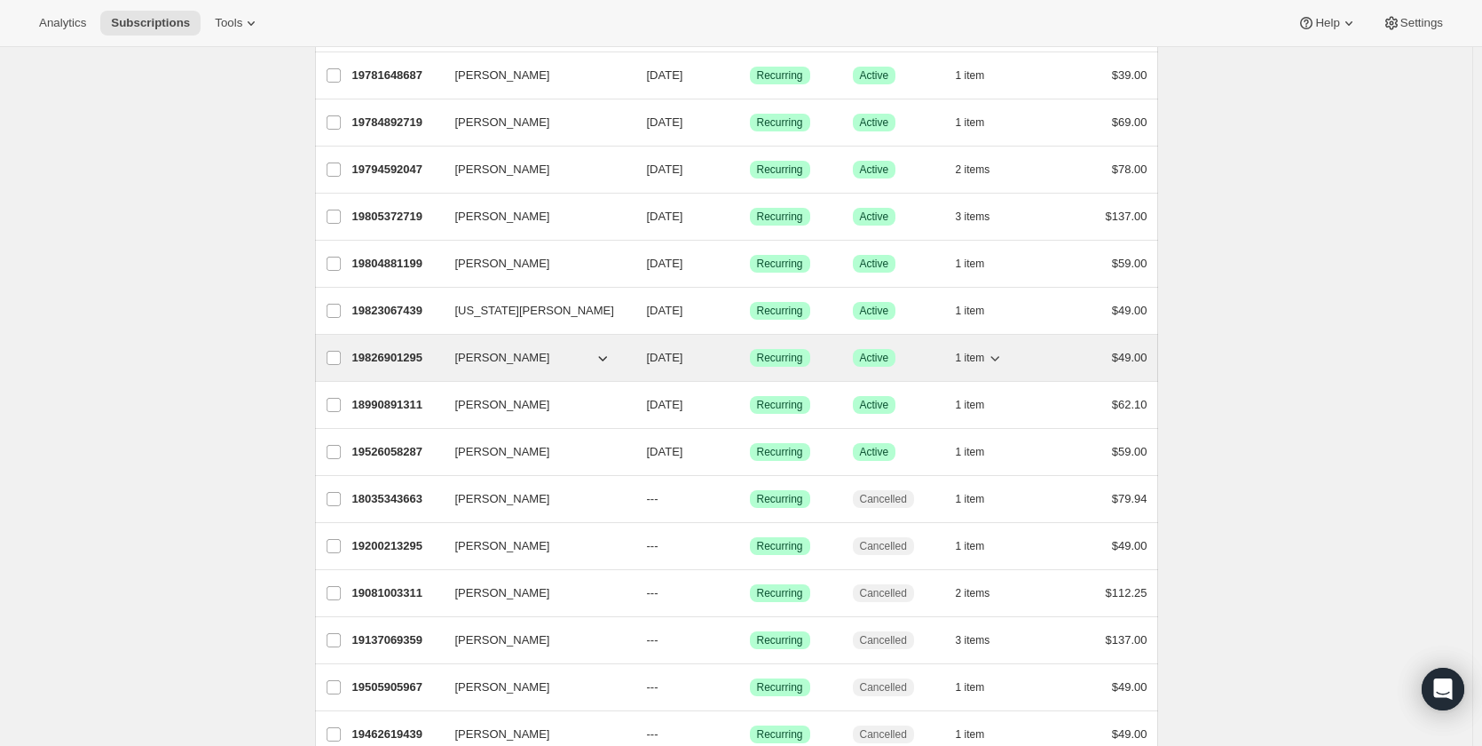
scroll to position [564, 0]
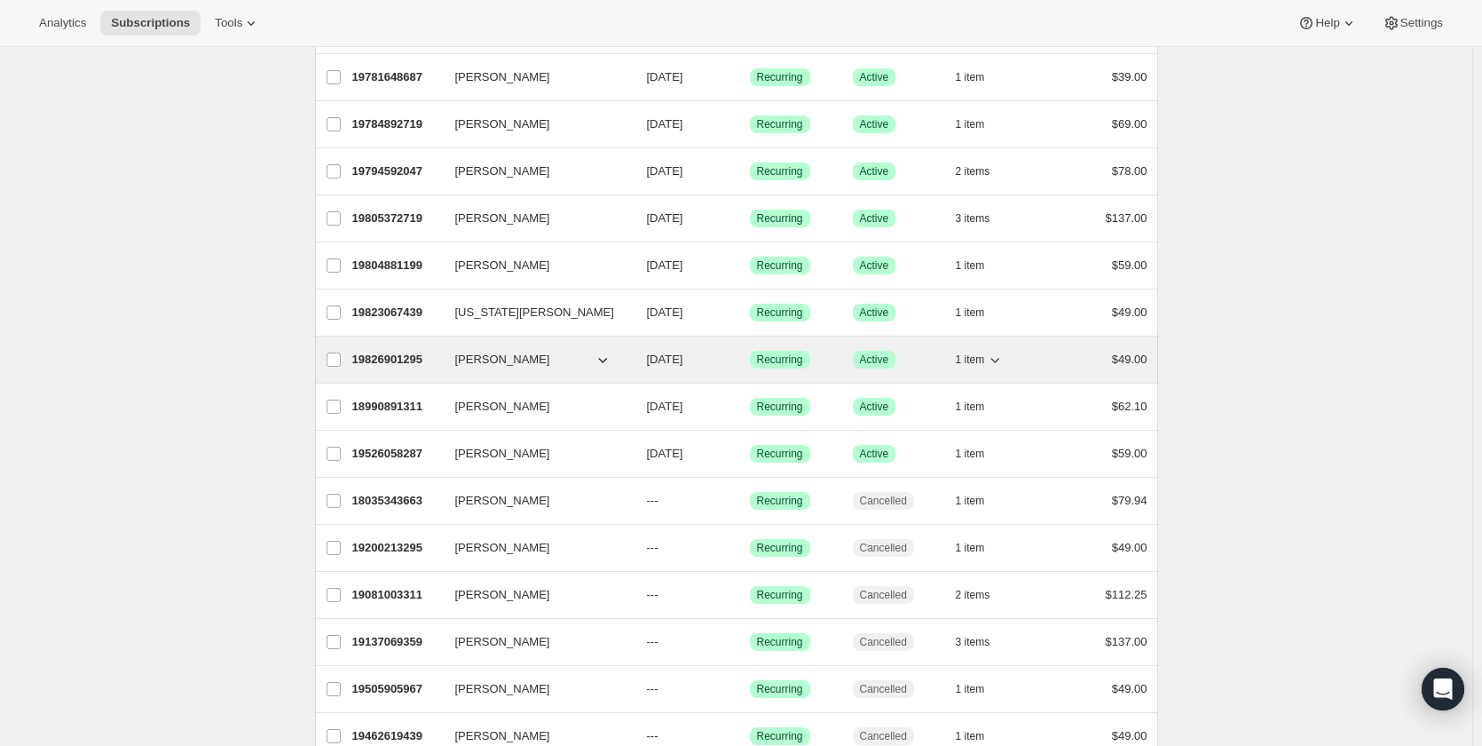
click at [605, 357] on icon "button" at bounding box center [603, 360] width 18 height 18
click at [409, 359] on p "19826901295" at bounding box center [396, 360] width 89 height 18
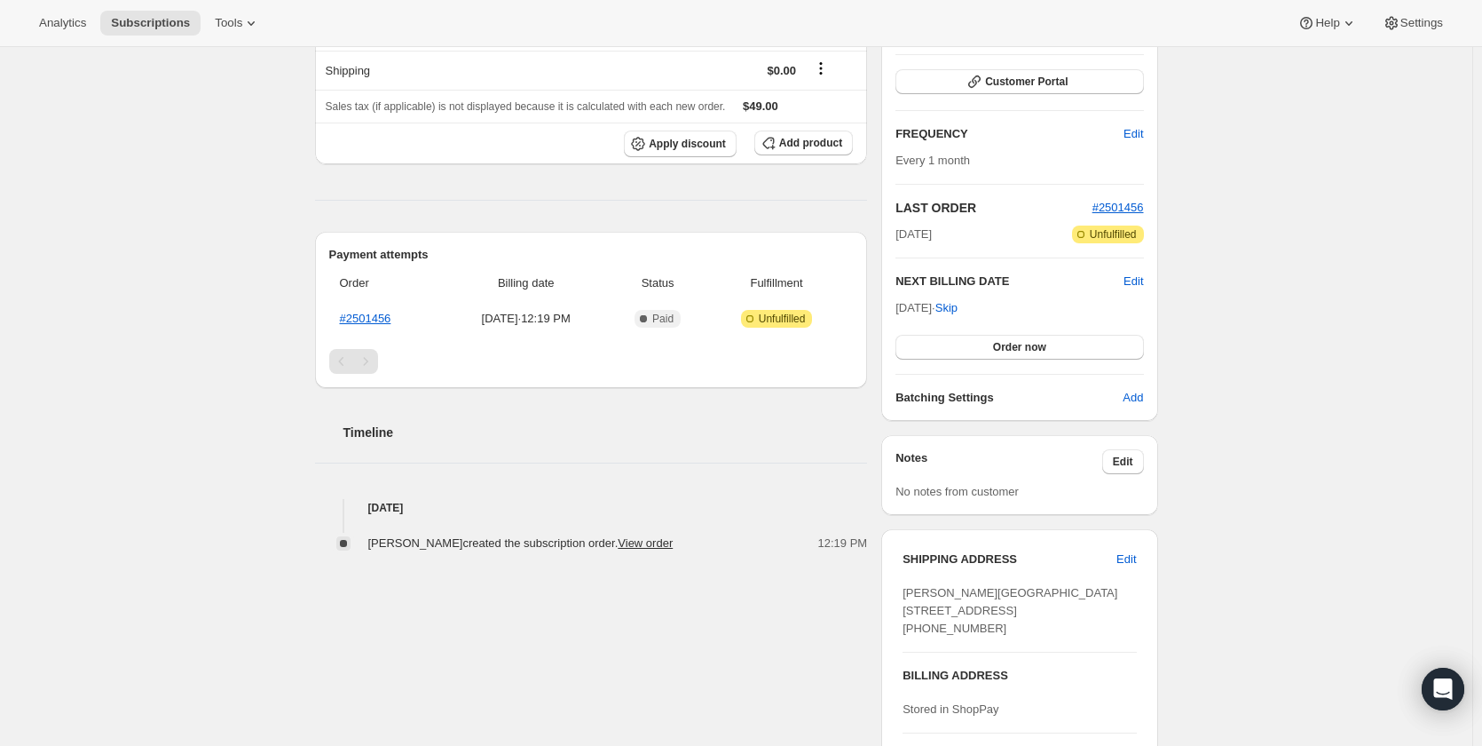
scroll to position [249, 0]
click at [373, 321] on link "#2501456" at bounding box center [365, 317] width 51 height 13
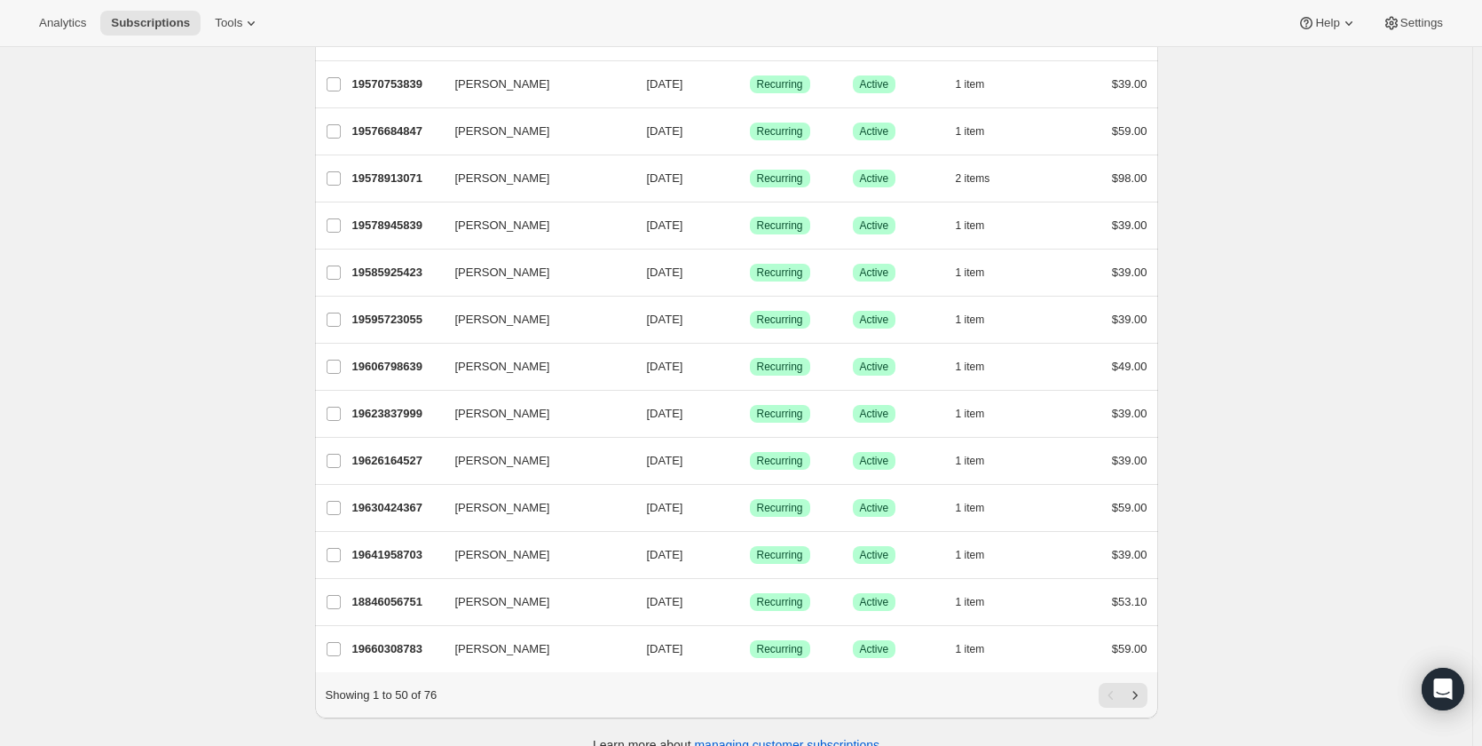
scroll to position [1913, 0]
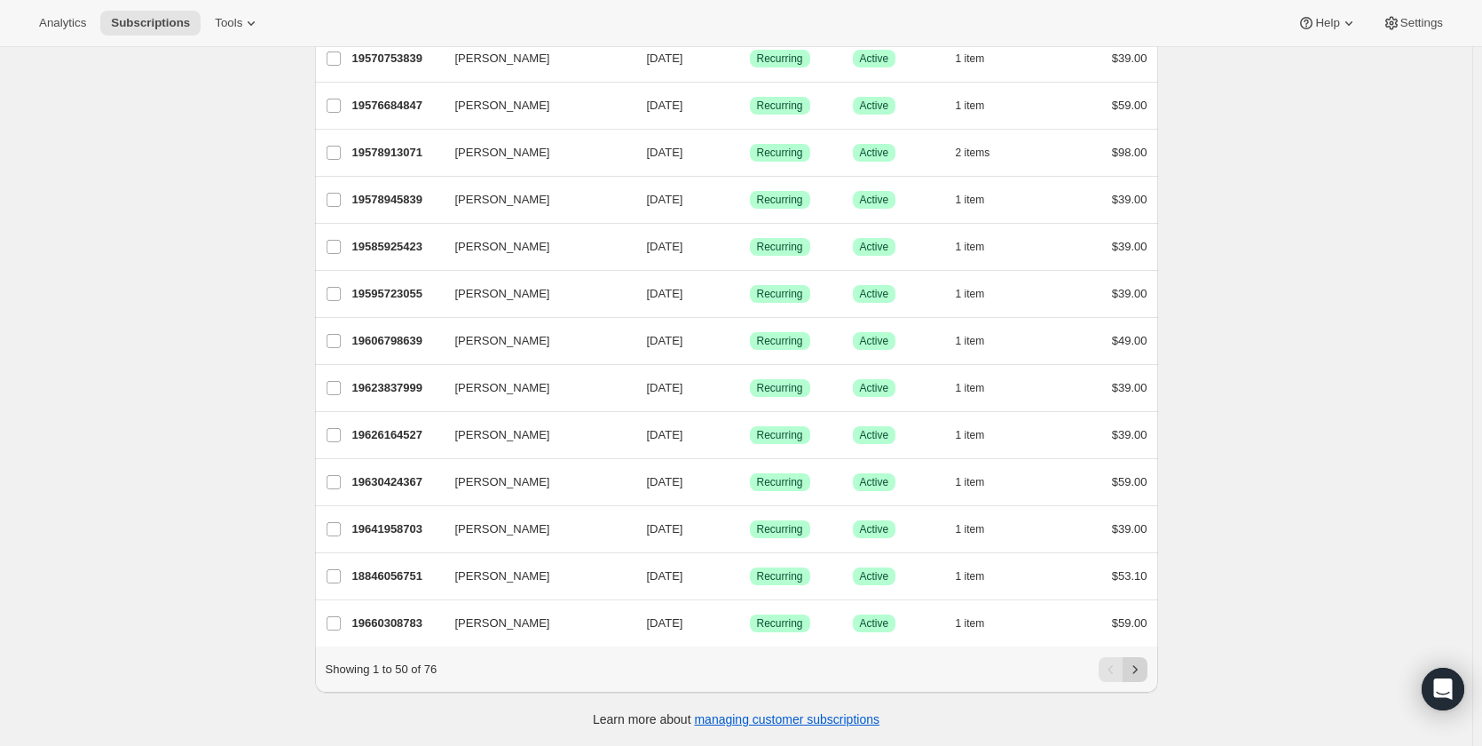
click at [1137, 669] on icon "Next" at bounding box center [1135, 669] width 4 height 8
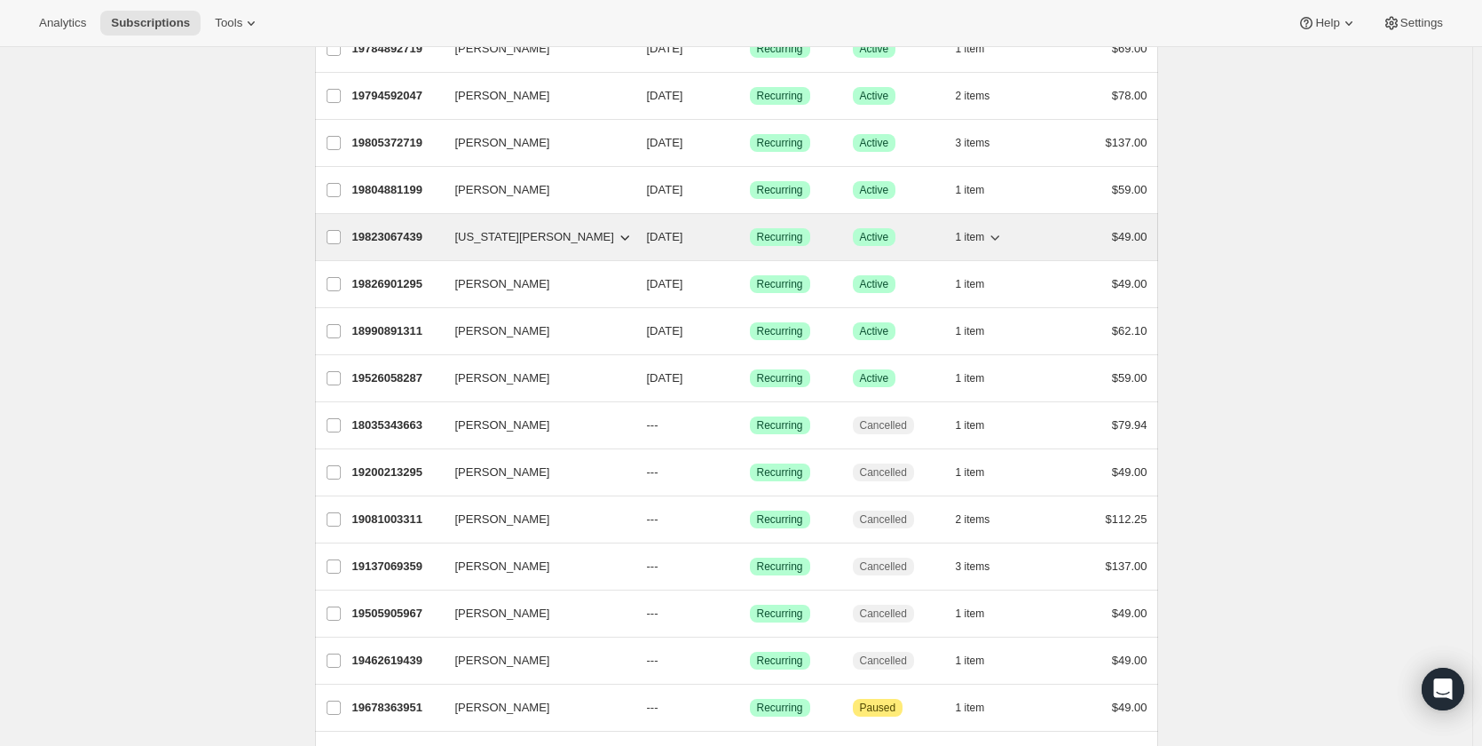
scroll to position [637, 0]
click at [384, 237] on p "19823067439" at bounding box center [396, 239] width 89 height 18
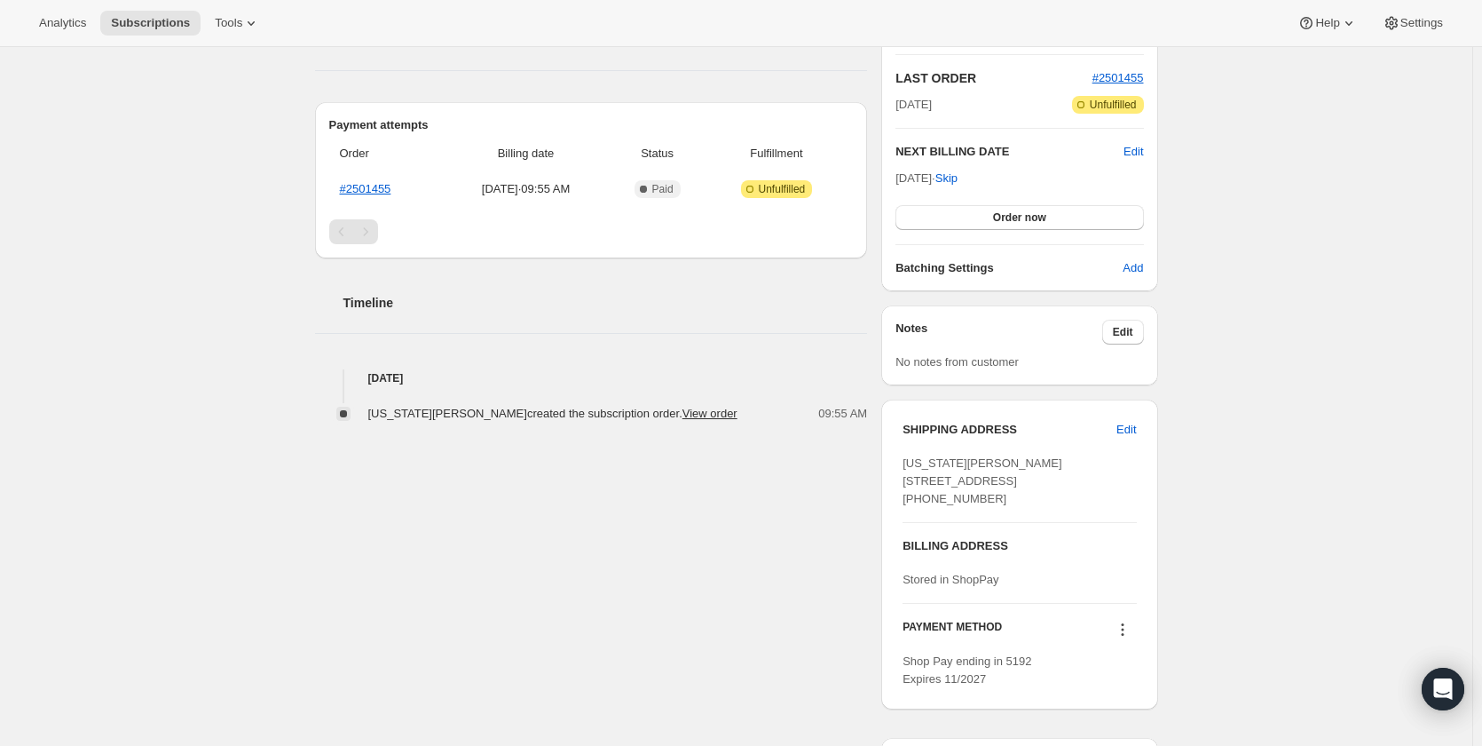
scroll to position [379, 0]
